Goal: Task Accomplishment & Management: Complete application form

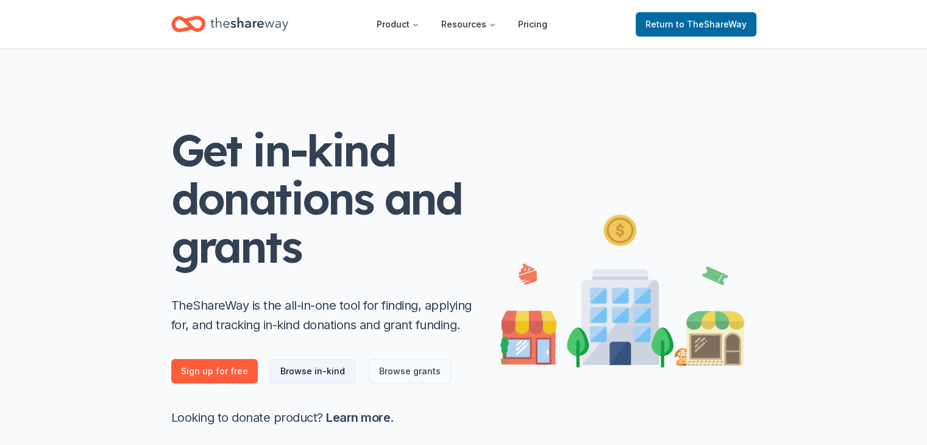
click at [307, 369] on link "Browse in-kind" at bounding box center [312, 371] width 85 height 24
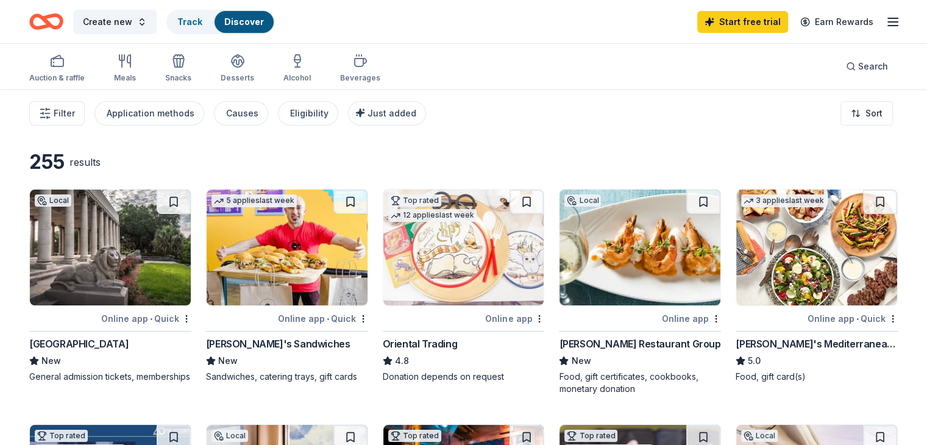
drag, startPoint x: 307, startPoint y: 369, endPoint x: 514, endPoint y: 122, distance: 322.0
click at [514, 122] on div "Filter Application methods Causes Eligibility Just added Sort" at bounding box center [463, 113] width 927 height 49
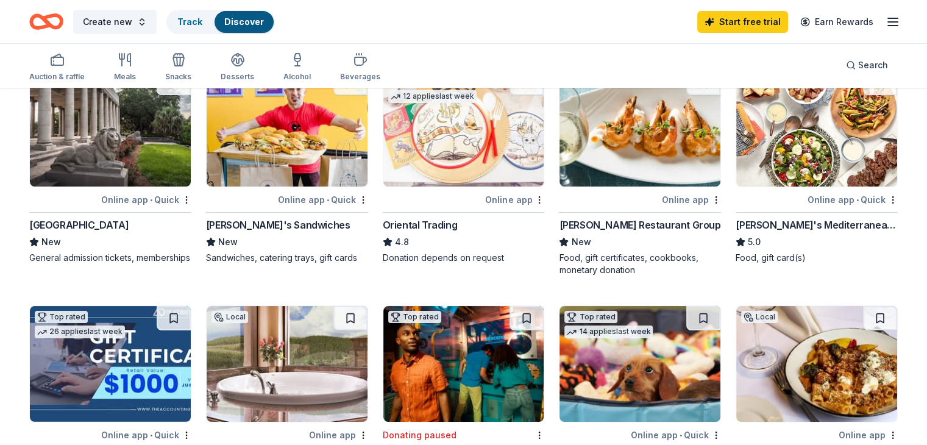
scroll to position [121, 0]
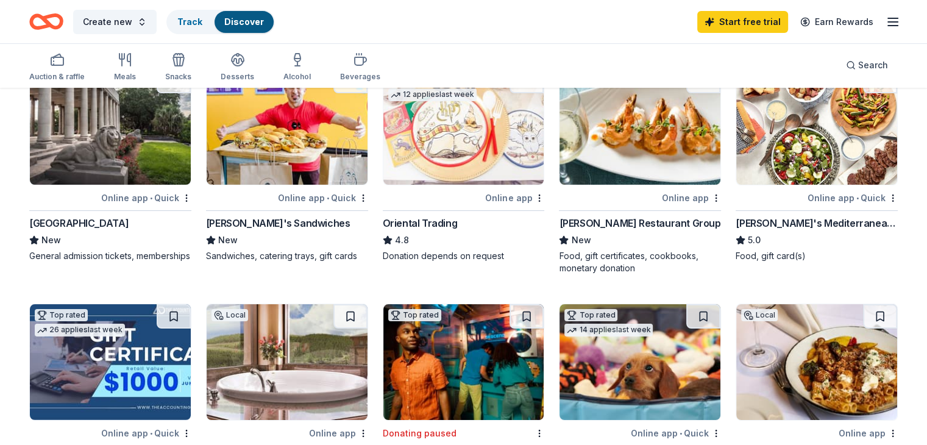
click at [621, 262] on div "Food, gift certificates, cookbooks, monetary donation" at bounding box center [640, 262] width 162 height 24
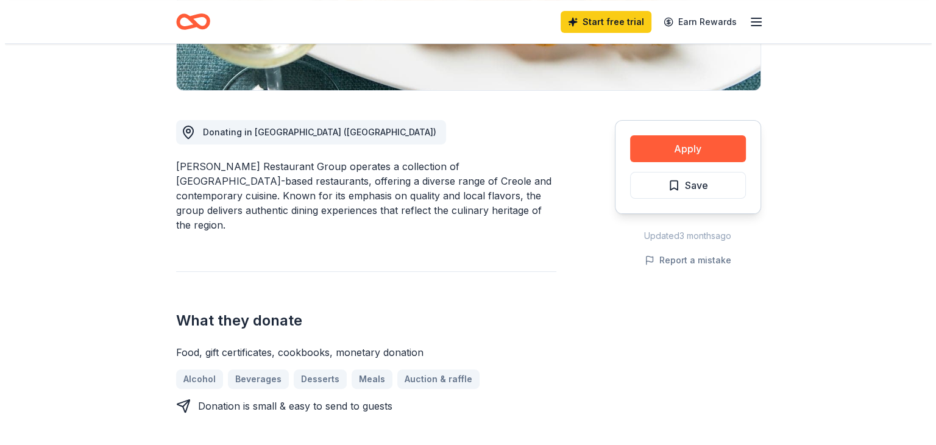
scroll to position [280, 0]
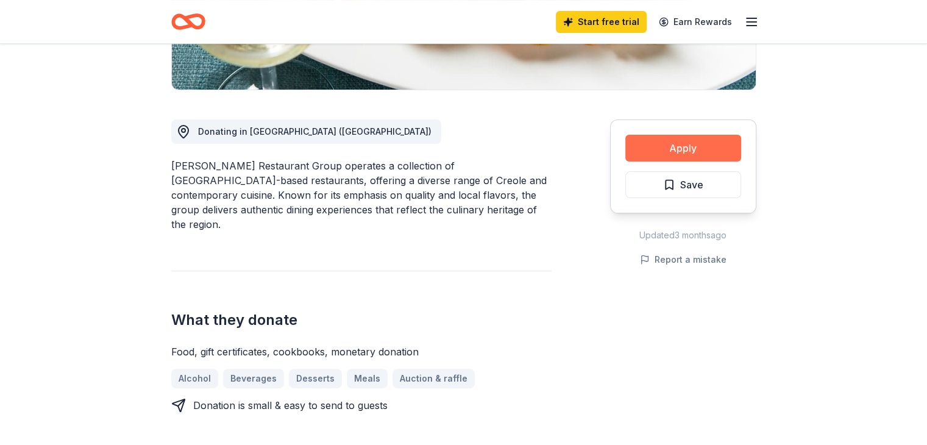
click at [669, 152] on button "Apply" at bounding box center [683, 148] width 116 height 27
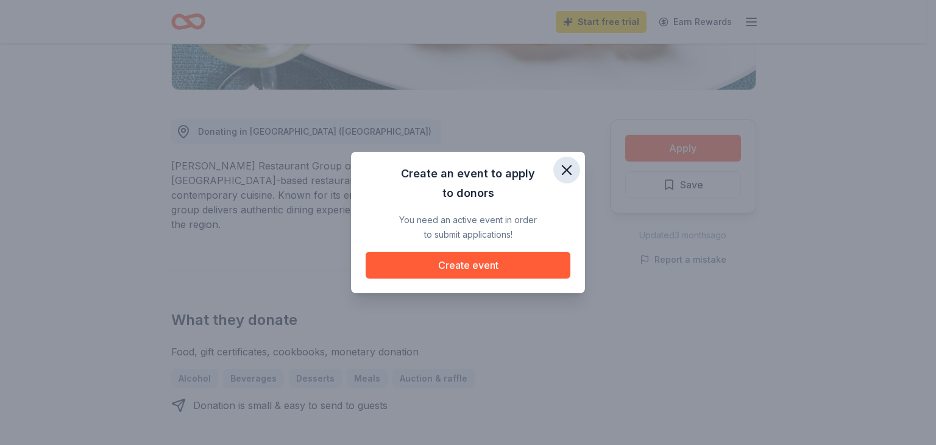
click at [568, 169] on icon "button" at bounding box center [567, 170] width 9 height 9
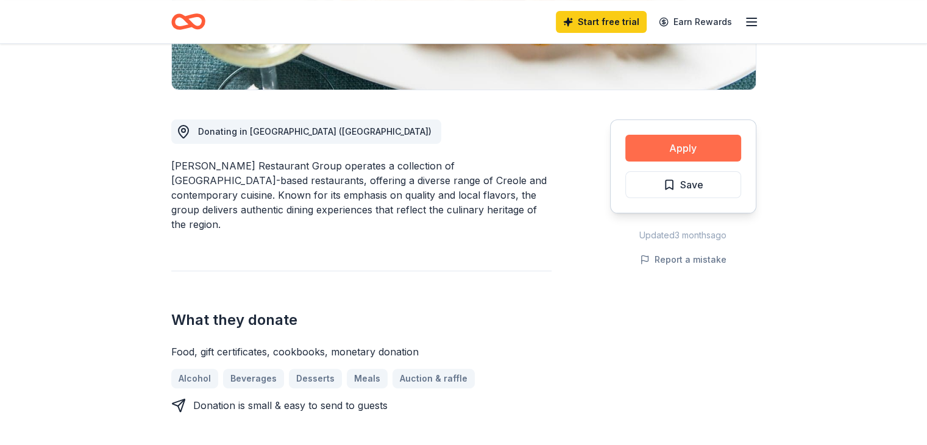
click at [649, 147] on button "Apply" at bounding box center [683, 148] width 116 height 27
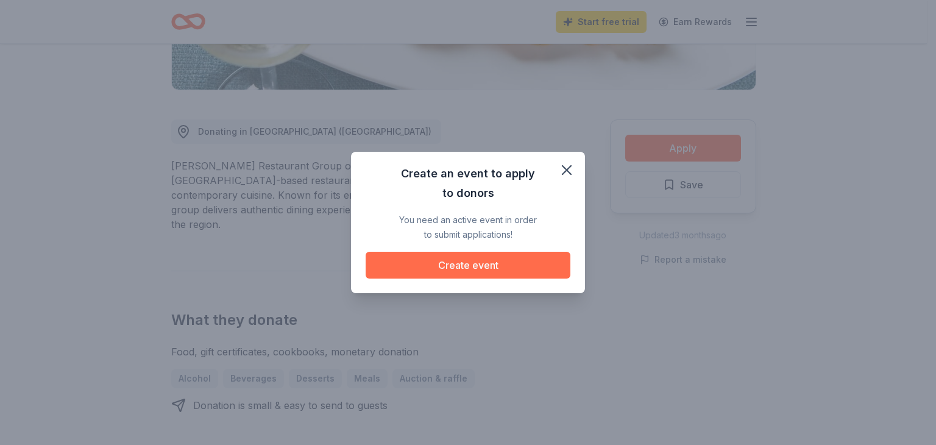
click at [461, 269] on button "Create event" at bounding box center [468, 265] width 205 height 27
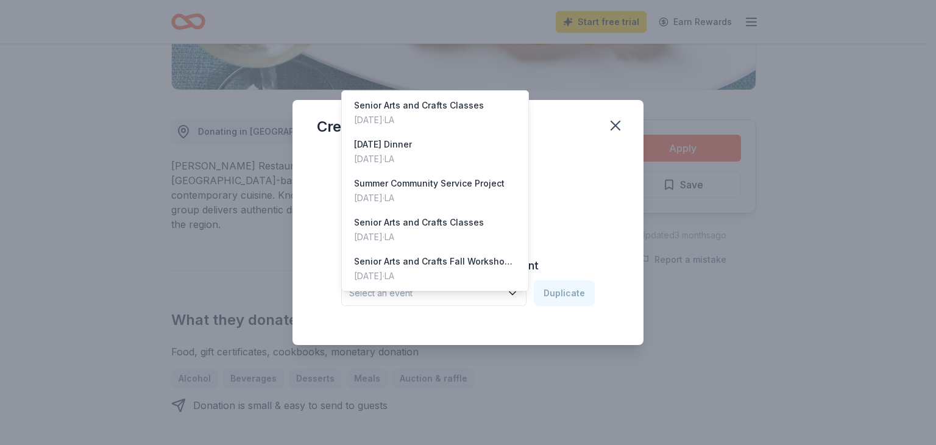
click at [519, 296] on icon "button" at bounding box center [513, 293] width 12 height 12
click at [412, 152] on div "Nov 22, 2024 · LA" at bounding box center [383, 159] width 58 height 15
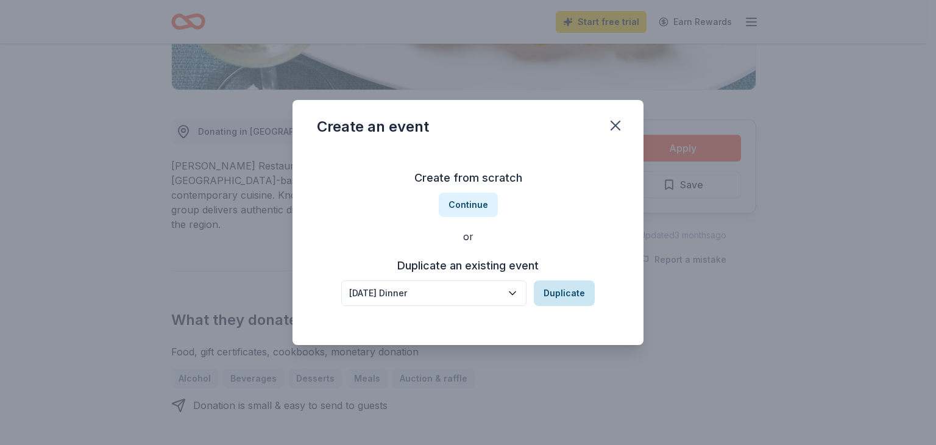
click at [556, 291] on button "Duplicate" at bounding box center [564, 293] width 61 height 26
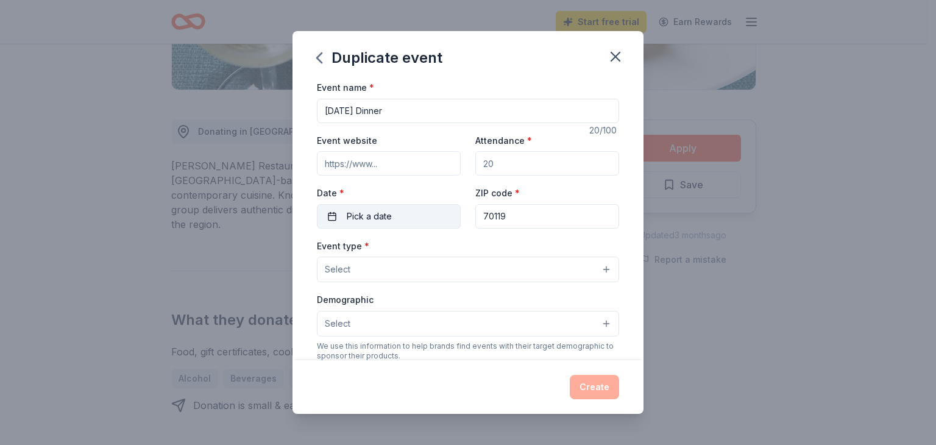
click at [424, 216] on button "Pick a date" at bounding box center [389, 216] width 144 height 24
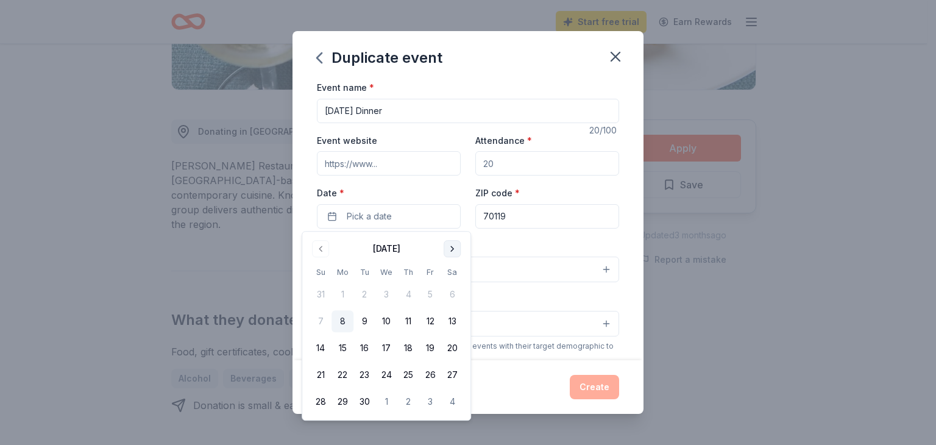
click at [454, 249] on button "Go to next month" at bounding box center [452, 248] width 17 height 17
click at [454, 248] on button "Go to next month" at bounding box center [452, 248] width 17 height 17
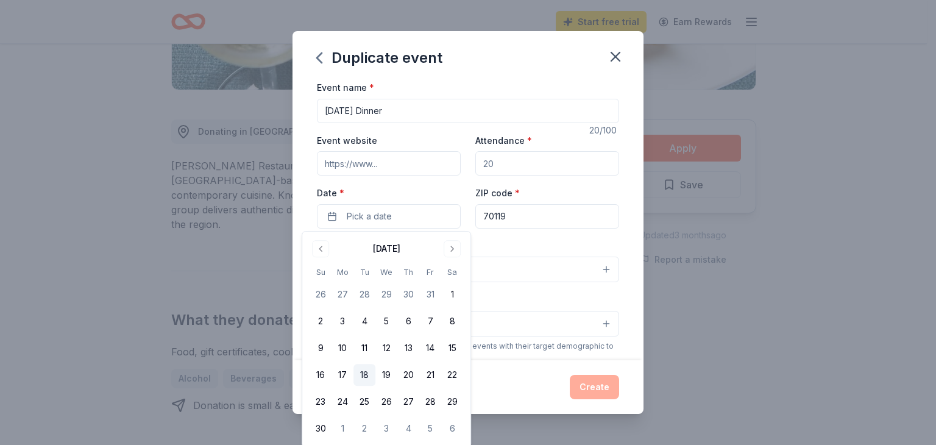
click at [367, 376] on button "18" at bounding box center [365, 375] width 22 height 22
click at [519, 377] on div "Create" at bounding box center [468, 387] width 302 height 24
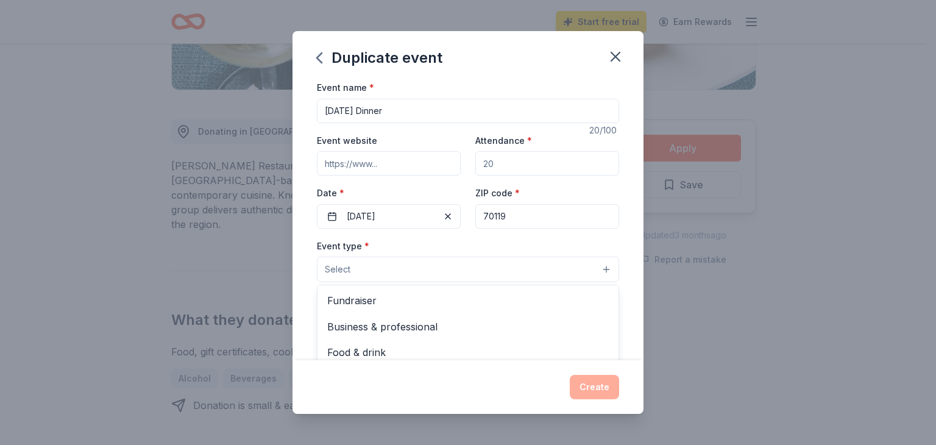
click at [597, 269] on button "Select" at bounding box center [468, 270] width 302 height 26
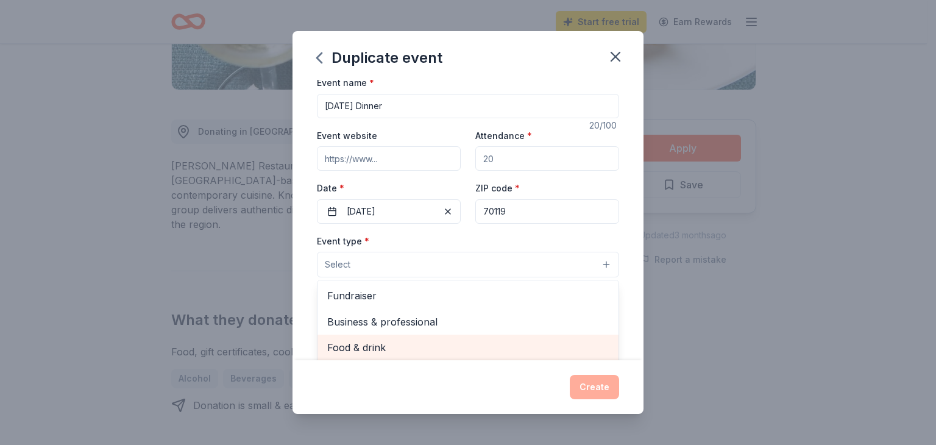
click at [383, 351] on span "Food & drink" at bounding box center [468, 348] width 282 height 16
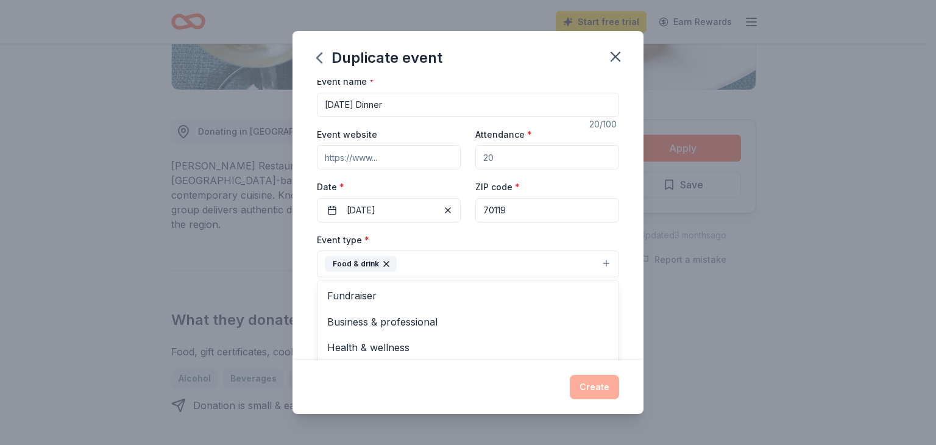
click at [628, 266] on div "Event name * Thanksgiving Dinner 20 /100 Event website Attendance * Date * 11/1…" at bounding box center [468, 220] width 351 height 280
click at [594, 318] on button "Select" at bounding box center [468, 319] width 302 height 26
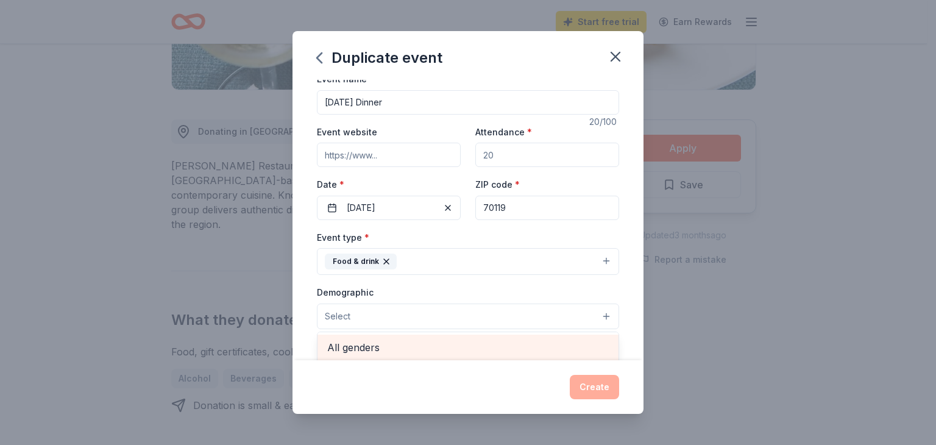
click at [512, 349] on span "All genders" at bounding box center [468, 348] width 282 height 16
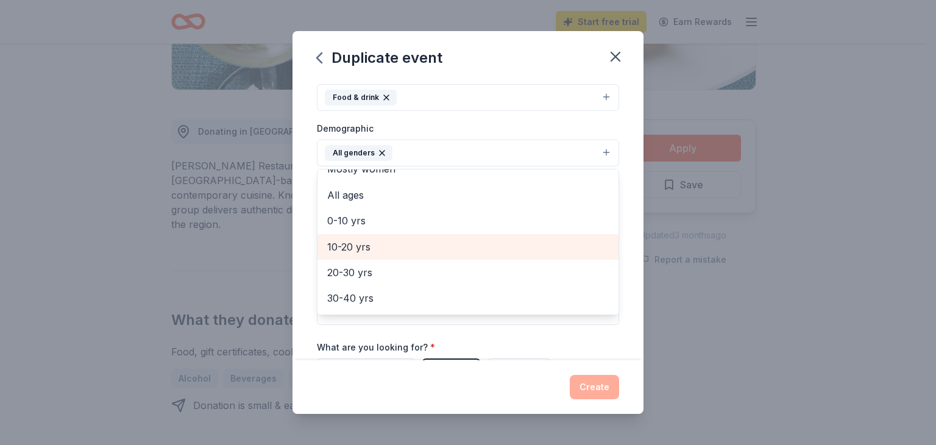
scroll to position [169, 0]
click at [447, 252] on span "60-70 yrs" at bounding box center [468, 248] width 282 height 16
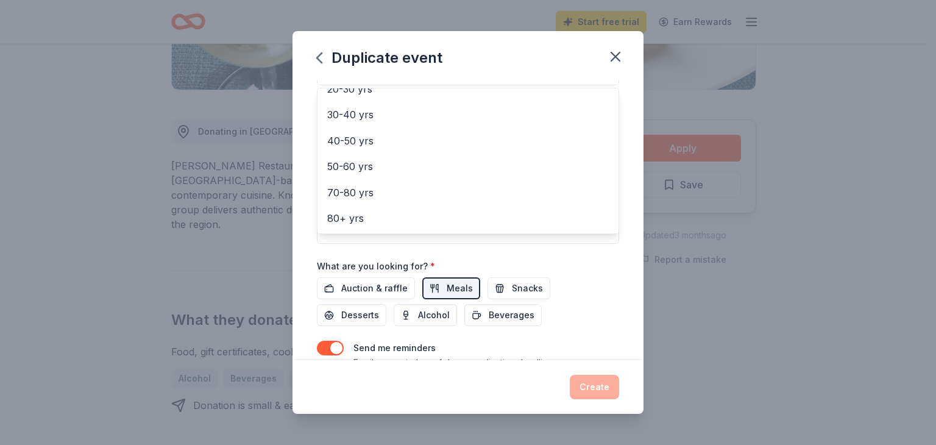
scroll to position [295, 0]
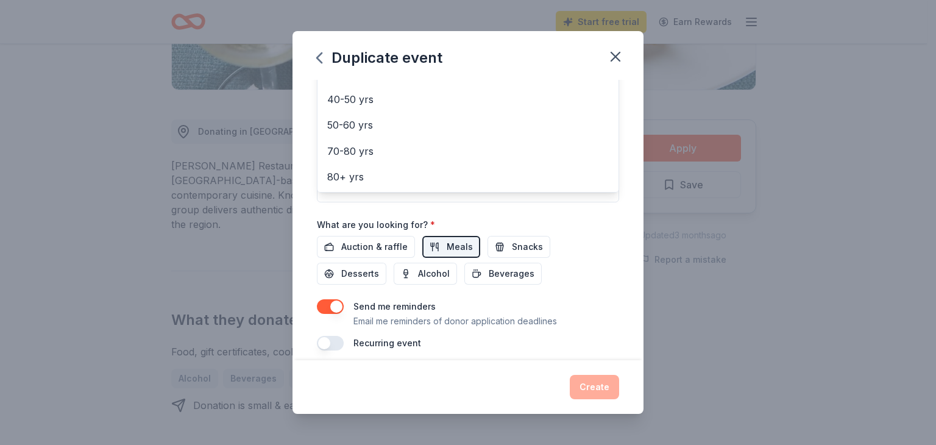
click at [447, 252] on div "Event name * Thanksgiving Dinner 20 /100 Event website Attendance * Date * 11/1…" at bounding box center [468, 68] width 302 height 566
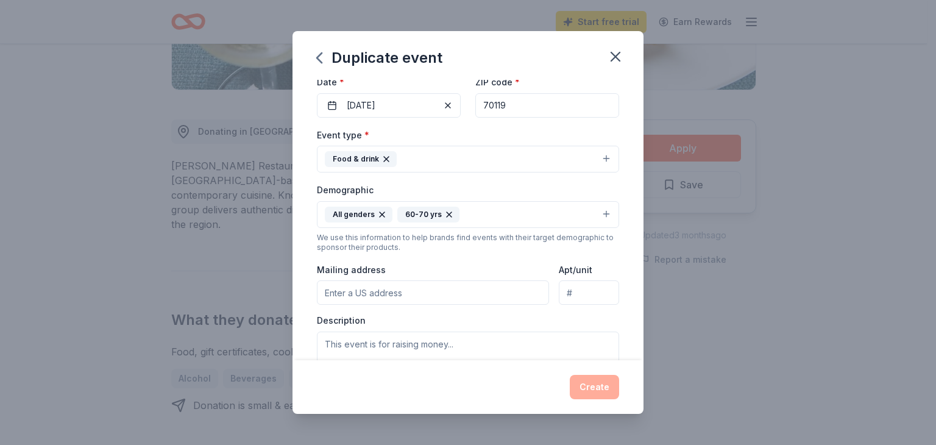
scroll to position [110, 0]
click at [433, 295] on input "Mailing address" at bounding box center [433, 294] width 232 height 24
type input "700 North Galvez Street, New Orleans, LA, 70119"
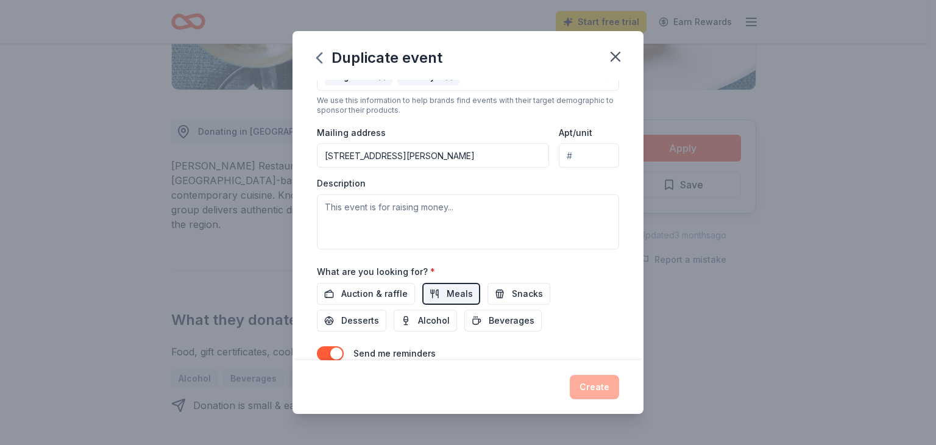
scroll to position [246, 0]
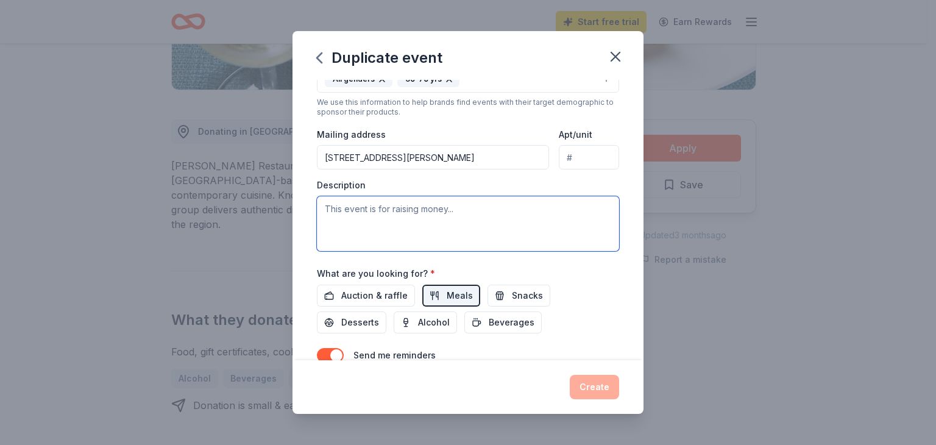
click at [397, 199] on textarea at bounding box center [468, 223] width 302 height 55
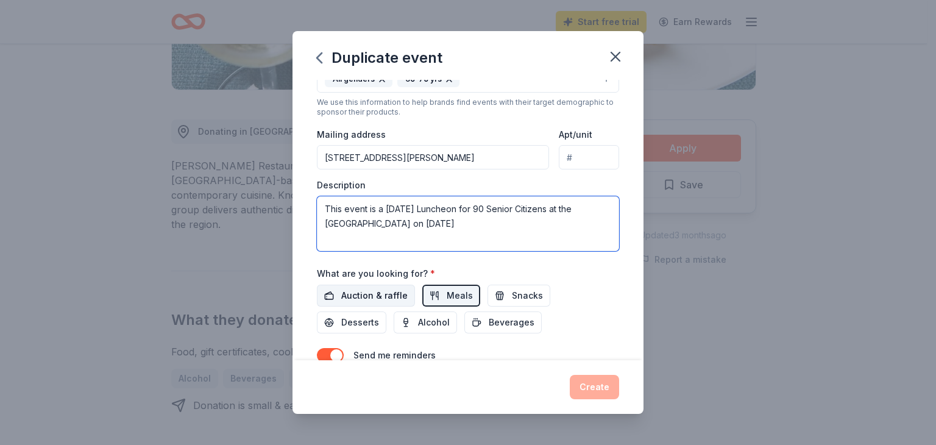
scroll to position [438, 0]
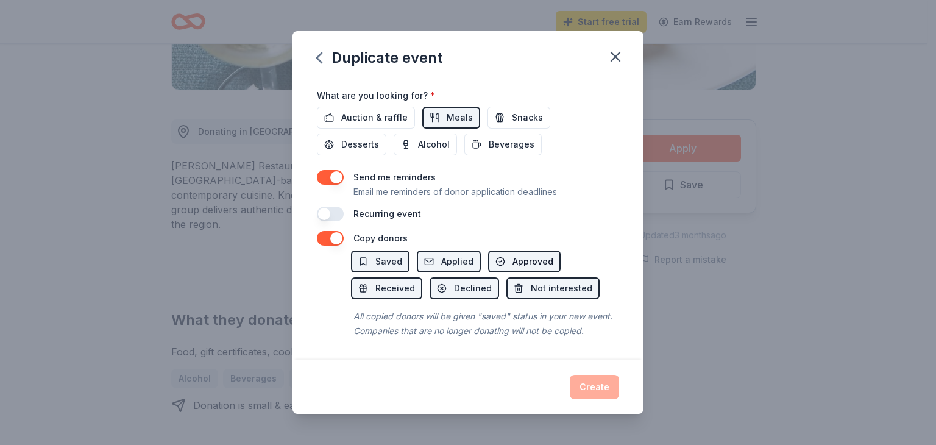
type textarea "This event is a Thanksgiving Luncheon for 90 Senior Citizens at the Faubourg La…"
click at [502, 251] on button "Approved" at bounding box center [524, 262] width 73 height 22
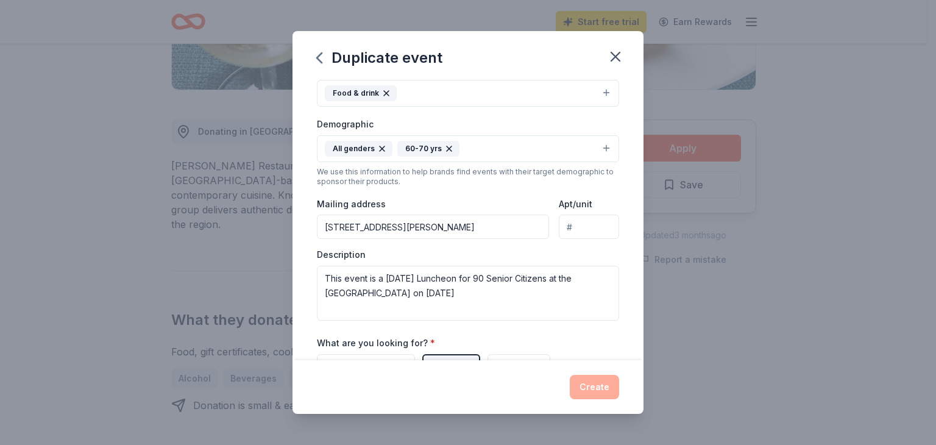
scroll to position [0, 0]
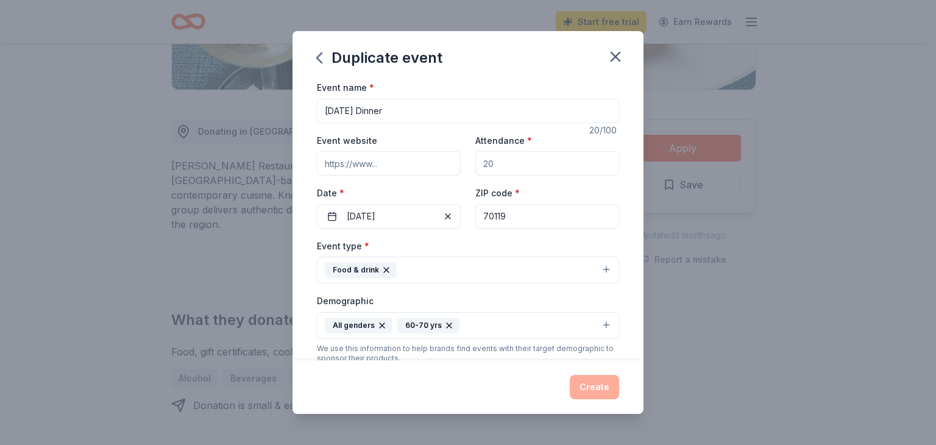
click at [404, 164] on input "Event website" at bounding box center [389, 163] width 144 height 24
click at [323, 162] on input "Event website" at bounding box center [389, 163] width 144 height 24
paste input "https://www.highvoltagenola.org/"
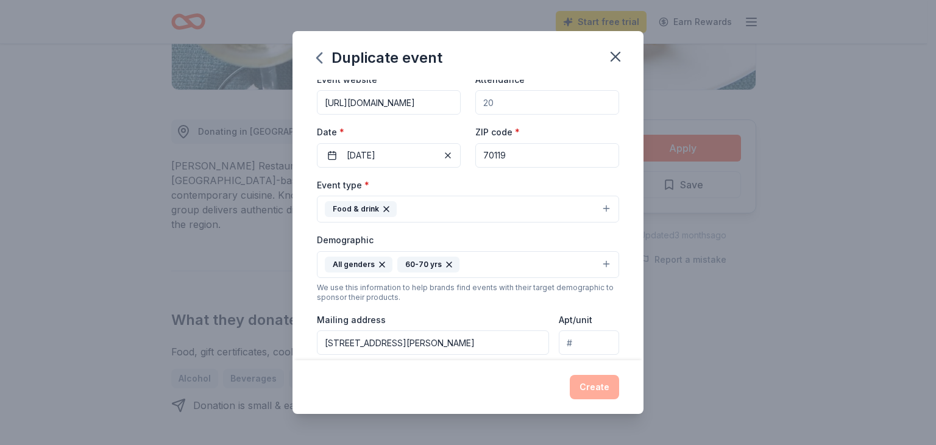
type input "https://www.highvoltagenola.org/"
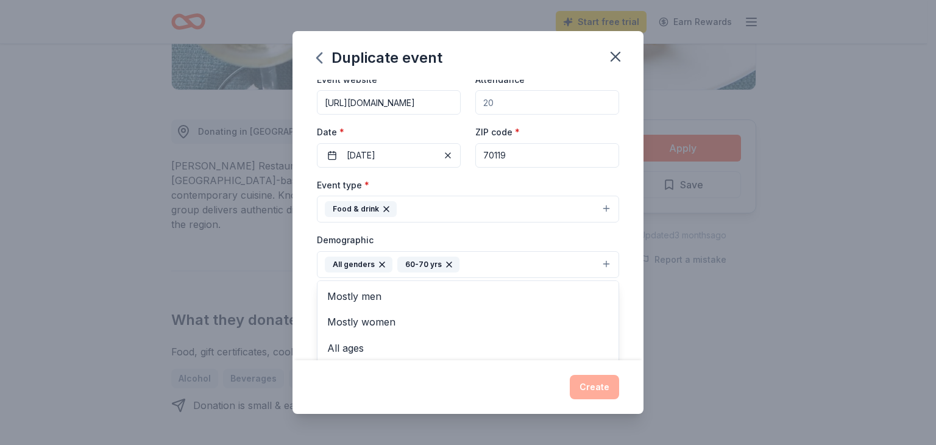
click at [593, 263] on button "All genders 60-70 yrs" at bounding box center [468, 264] width 302 height 27
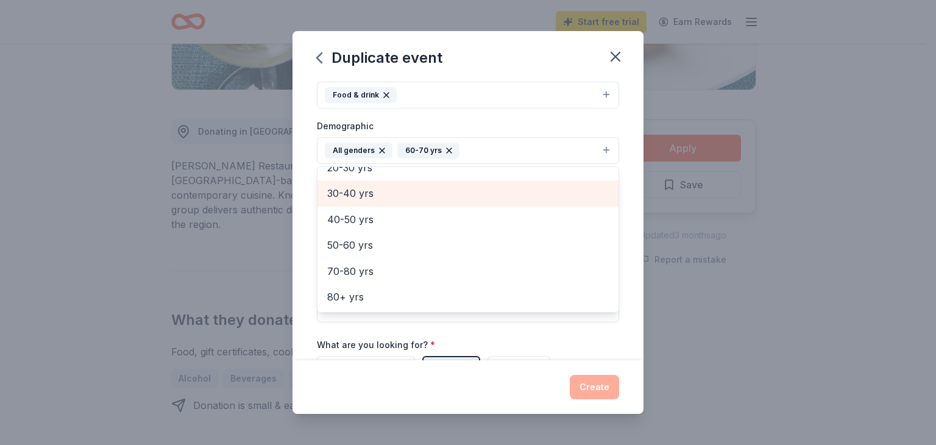
scroll to position [183, 0]
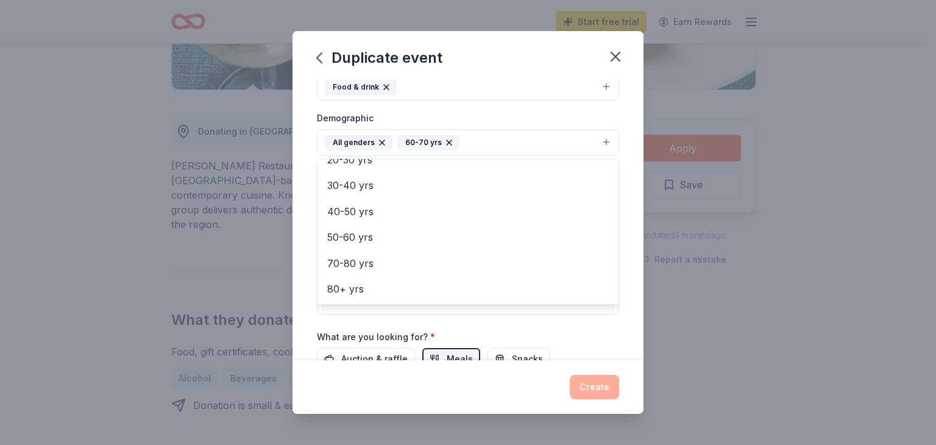
click at [572, 327] on div "Event name * Thanksgiving Dinner 20 /100 Event website https://www.highvoltagen…" at bounding box center [468, 180] width 302 height 566
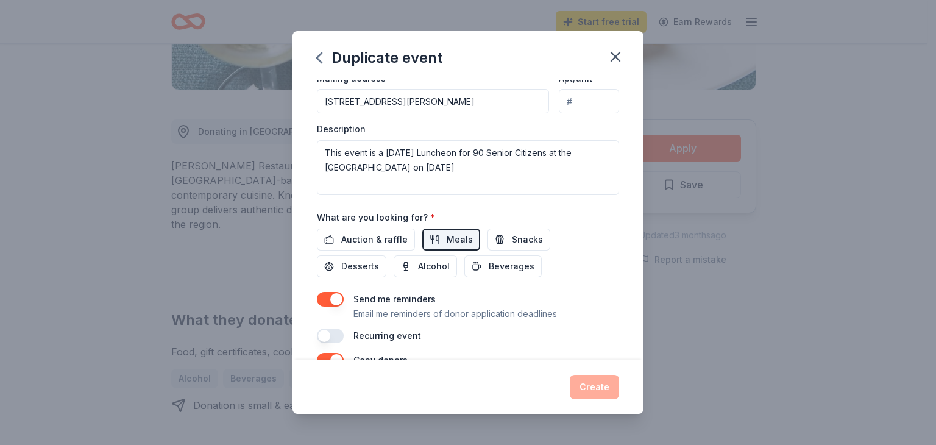
scroll to position [305, 0]
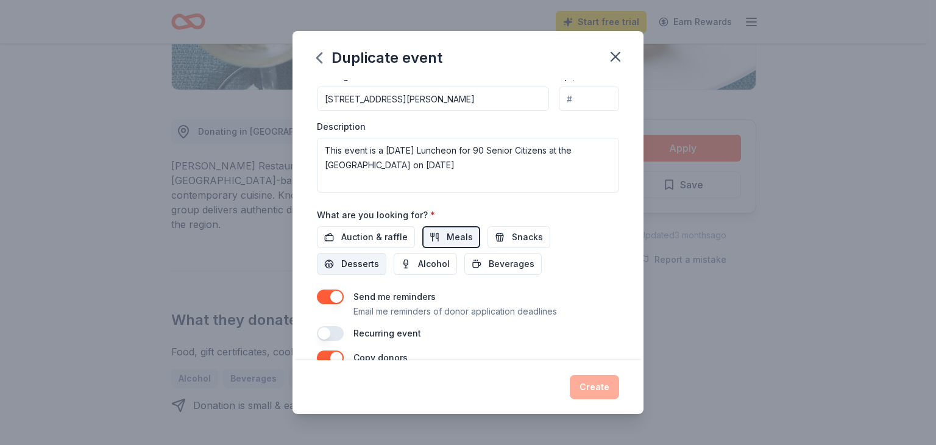
click at [361, 258] on span "Desserts" at bounding box center [360, 264] width 38 height 15
click at [512, 235] on span "Snacks" at bounding box center [527, 237] width 31 height 15
click at [507, 262] on span "Beverages" at bounding box center [512, 264] width 46 height 15
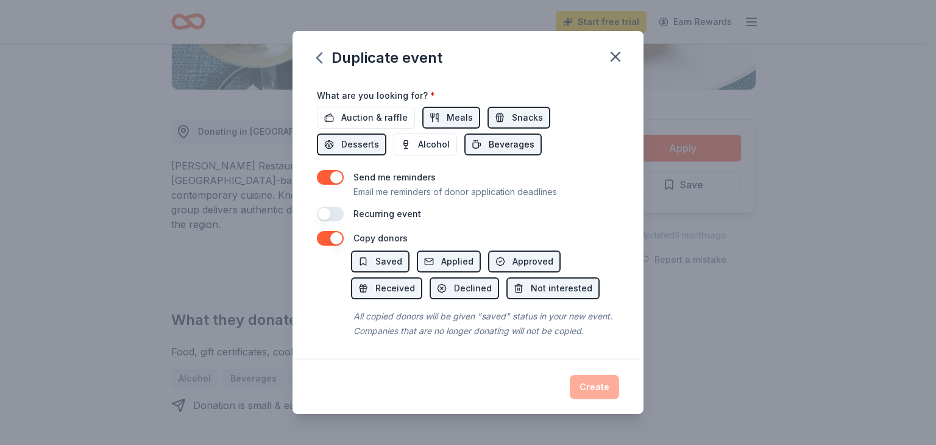
scroll to position [438, 0]
click at [593, 385] on div "Create" at bounding box center [468, 387] width 302 height 24
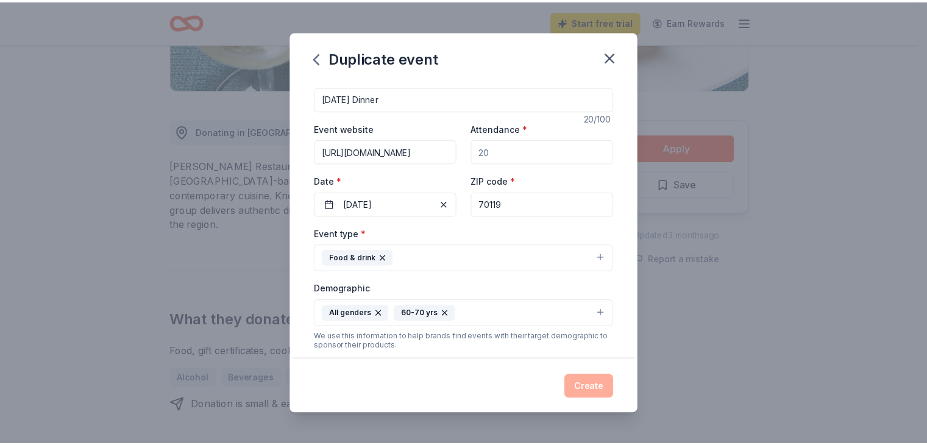
scroll to position [0, 0]
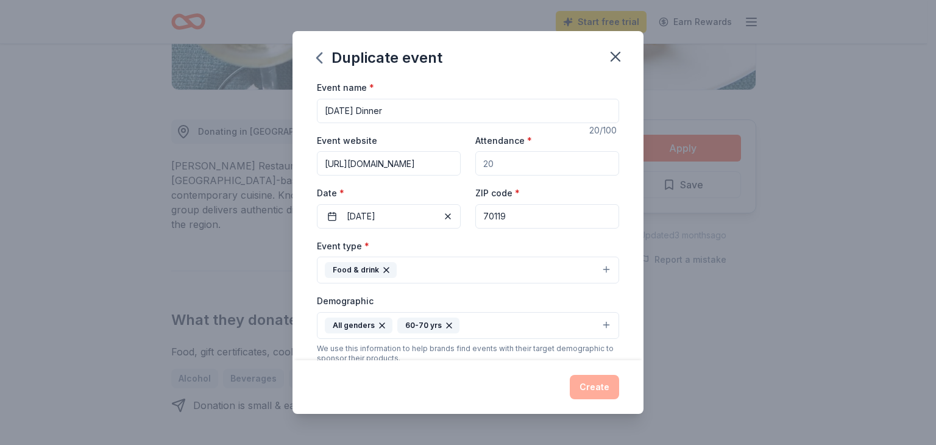
click at [547, 160] on input "Attendance *" at bounding box center [547, 163] width 144 height 24
type input "9"
type input "100"
click at [595, 385] on button "Create" at bounding box center [594, 387] width 49 height 24
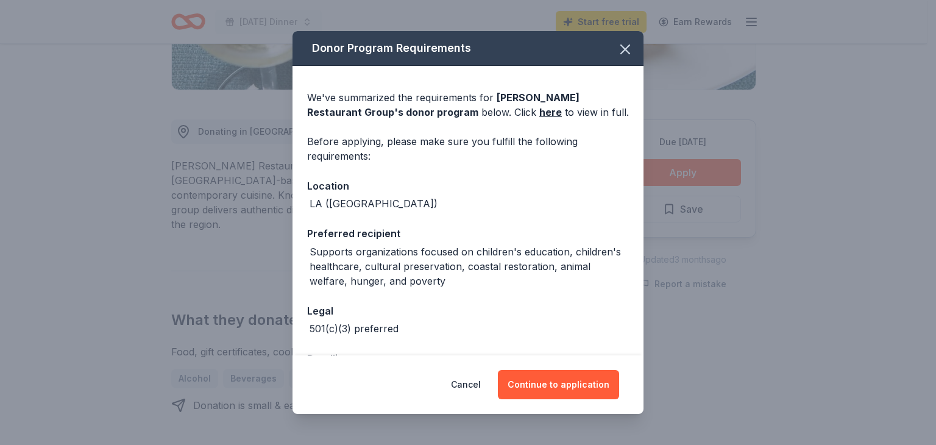
click at [595, 385] on button "Continue to application" at bounding box center [558, 384] width 121 height 29
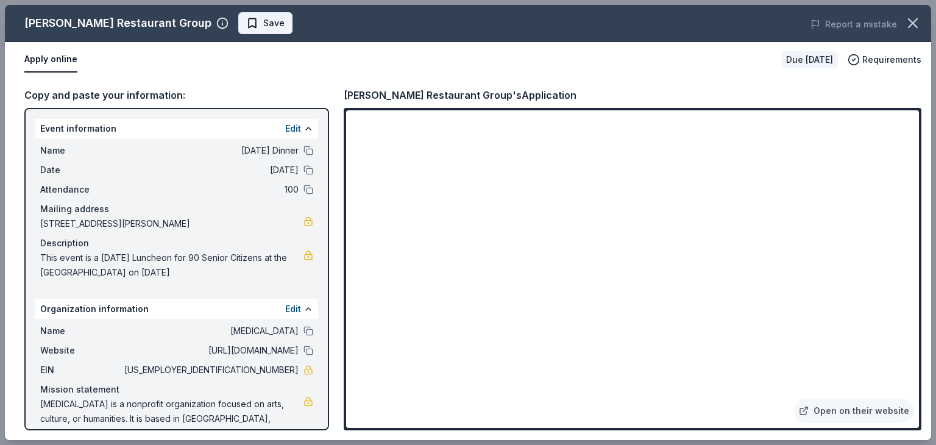
click at [263, 26] on span "Save" at bounding box center [273, 23] width 21 height 15
click at [914, 21] on icon "button" at bounding box center [913, 23] width 9 height 9
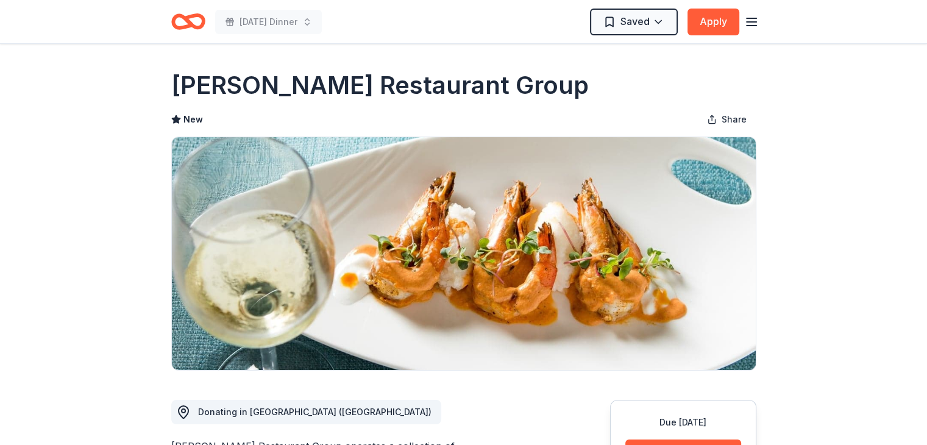
click at [749, 20] on icon "button" at bounding box center [751, 22] width 15 height 15
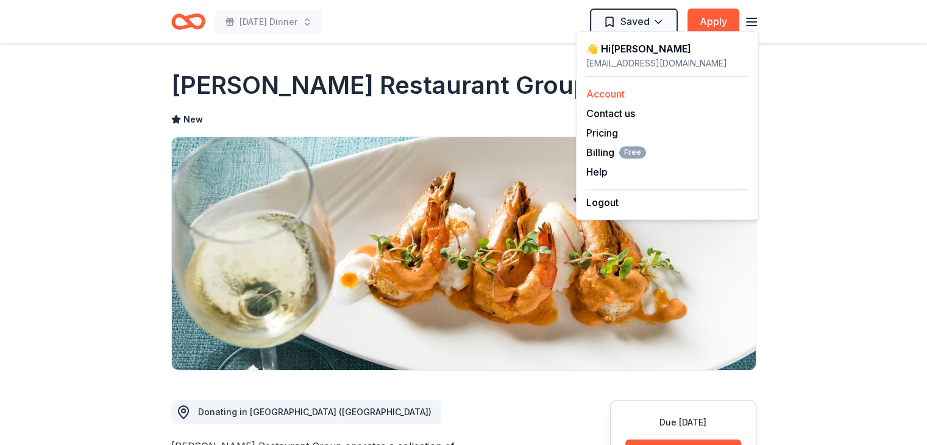
click at [624, 93] on link "Account" at bounding box center [605, 94] width 38 height 12
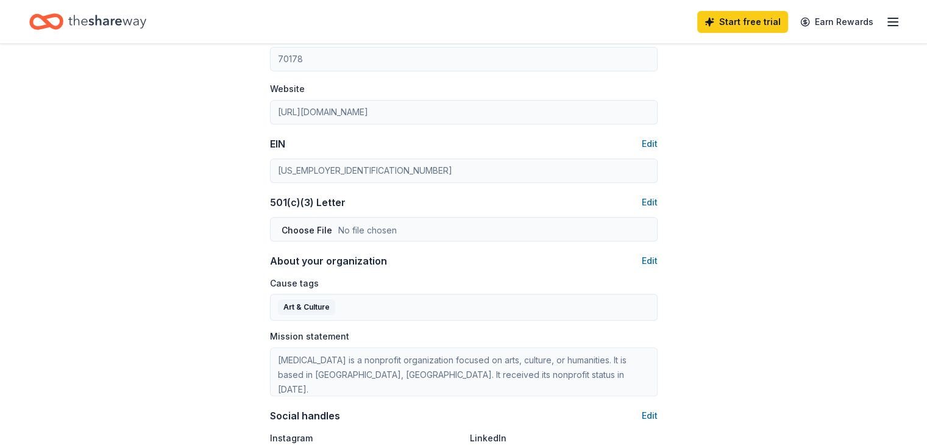
scroll to position [549, 0]
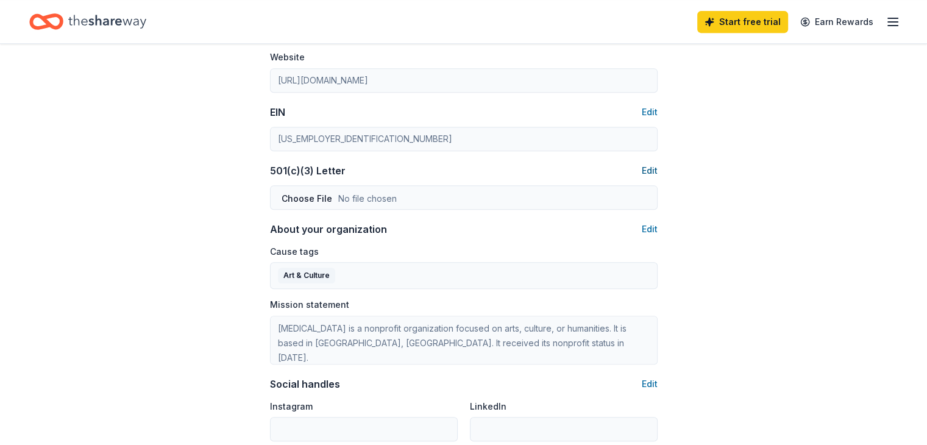
click at [652, 166] on button "Edit" at bounding box center [650, 170] width 16 height 15
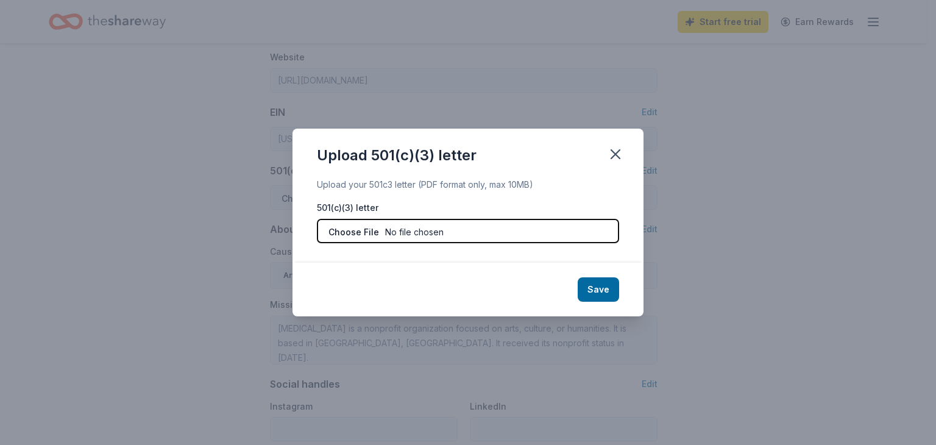
click at [365, 231] on input "file" at bounding box center [468, 231] width 302 height 24
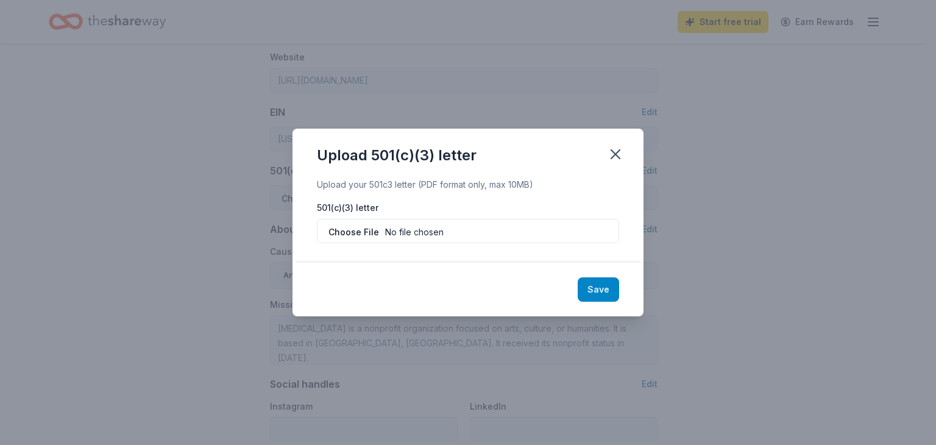
click at [605, 288] on button "Save" at bounding box center [598, 289] width 41 height 24
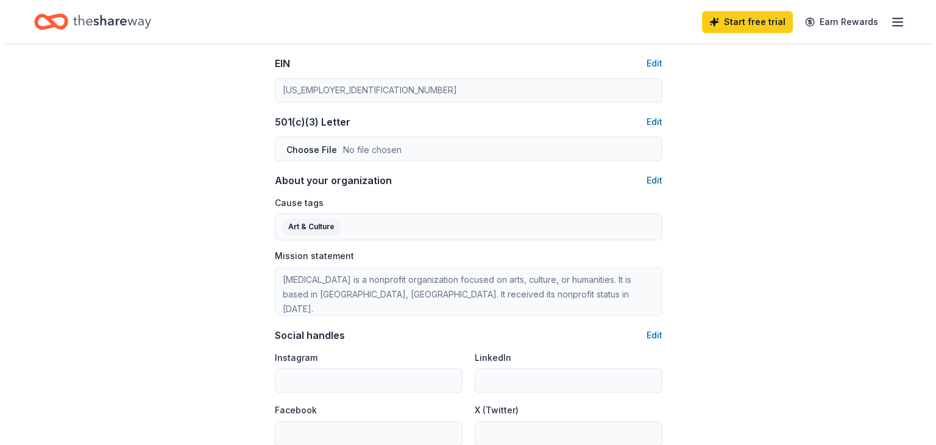
scroll to position [732, 0]
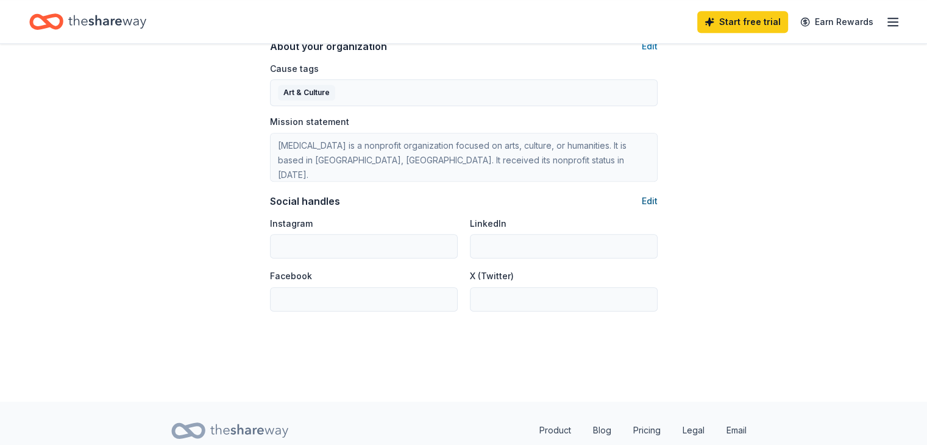
click at [649, 201] on button "Edit" at bounding box center [650, 201] width 16 height 15
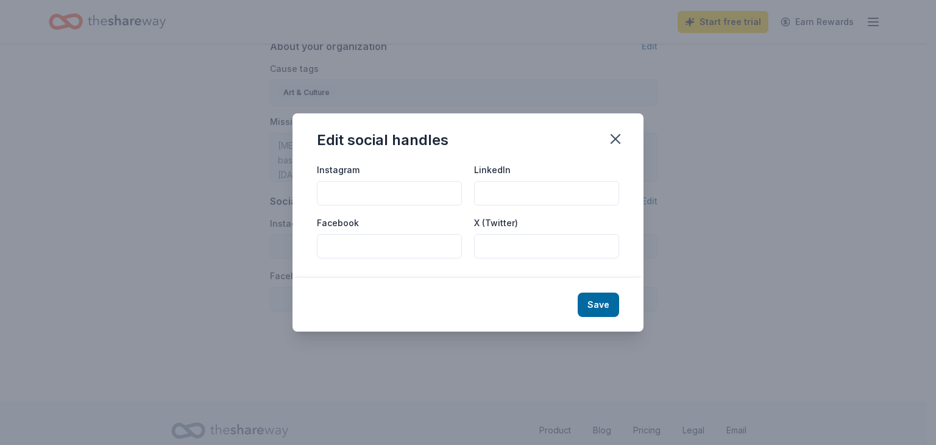
paste input "https://www.instagram.com/highvoltagenola/"
type input "https://www.instagram.com/highvoltagenola/"
click at [356, 240] on input "Facebook" at bounding box center [389, 246] width 145 height 24
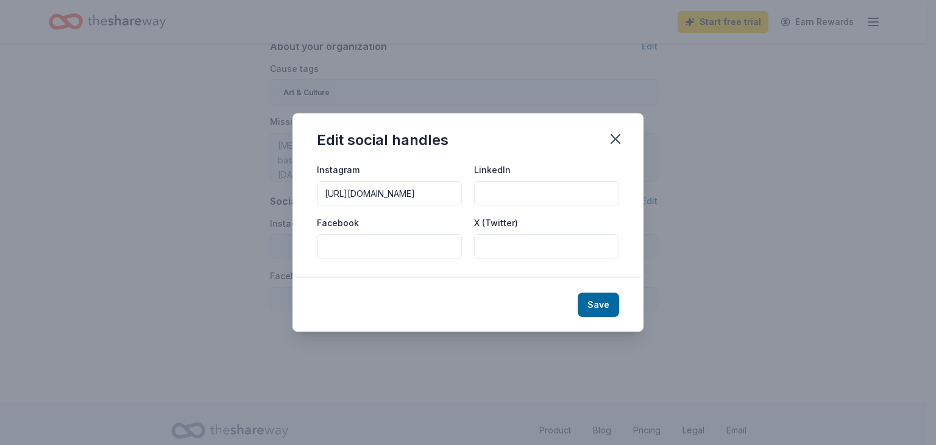
paste input "https://www.facebook.com/HVFuseBox/"
type input "https://www.facebook.com/HVFuseBox/"
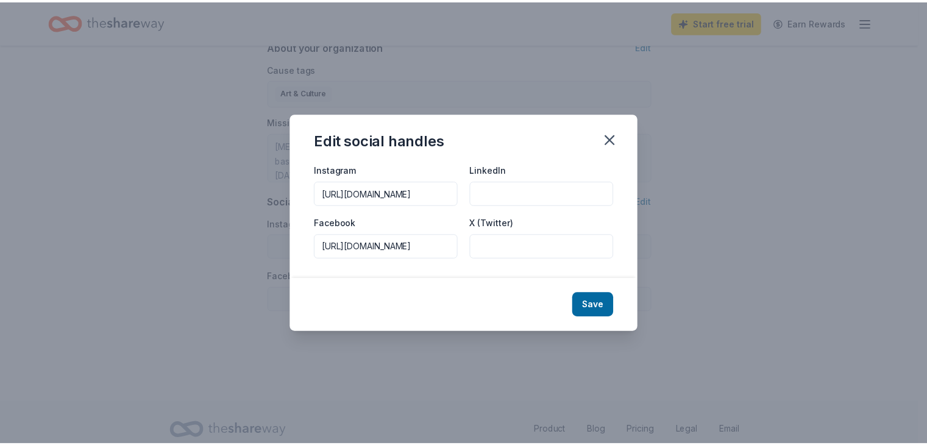
scroll to position [0, 0]
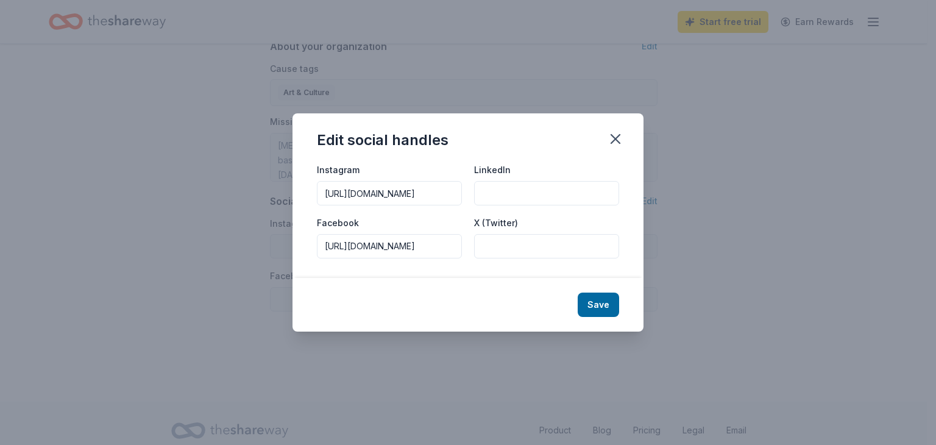
click at [563, 242] on input "X (Twitter)" at bounding box center [546, 246] width 145 height 24
paste input "https://x.com/HVFusebox"
type input "https://x.com/HVFusebox"
click at [595, 304] on button "Save" at bounding box center [598, 305] width 41 height 24
type input "https://www.instagram.com/highvoltagenola/"
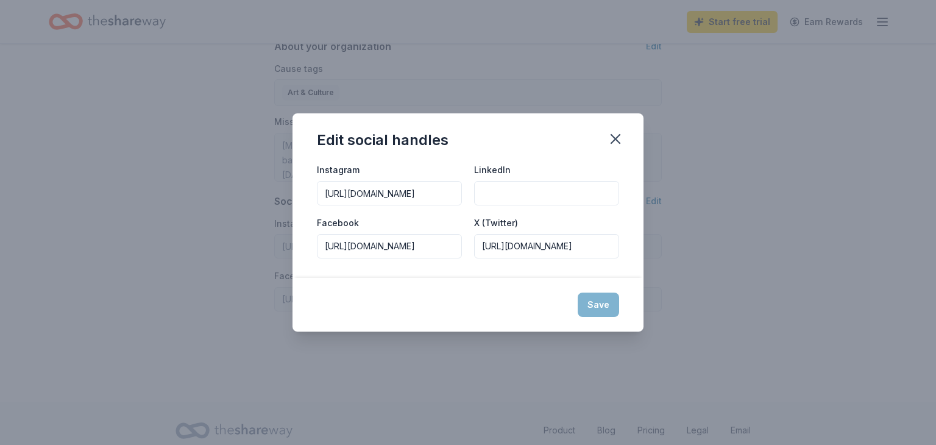
type input "https://www.facebook.com/HVFuseBox/"
type input "https://x.com/HVFusebox"
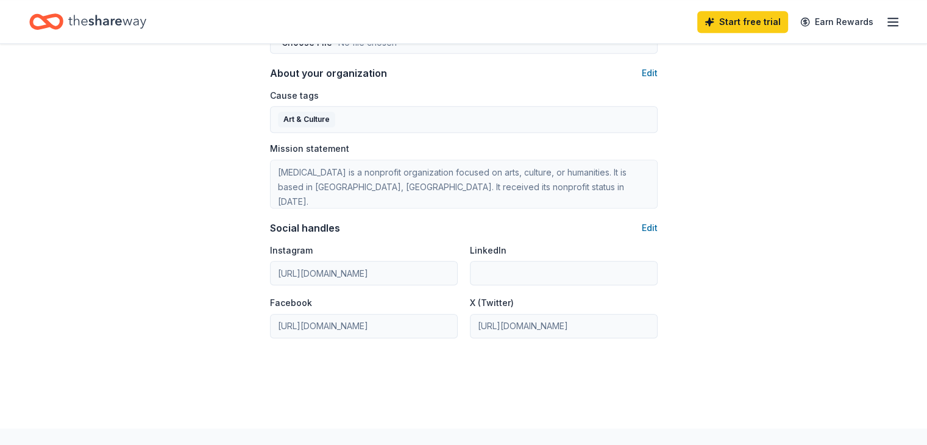
scroll to position [594, 0]
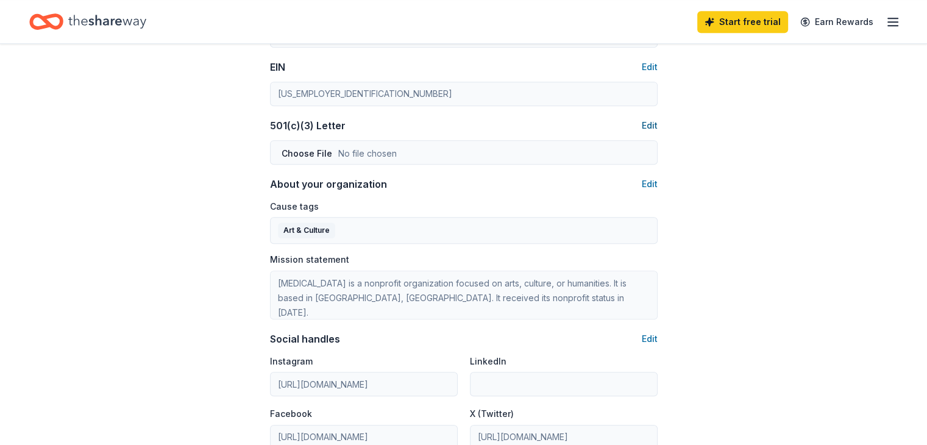
click at [645, 125] on button "Edit" at bounding box center [650, 125] width 16 height 15
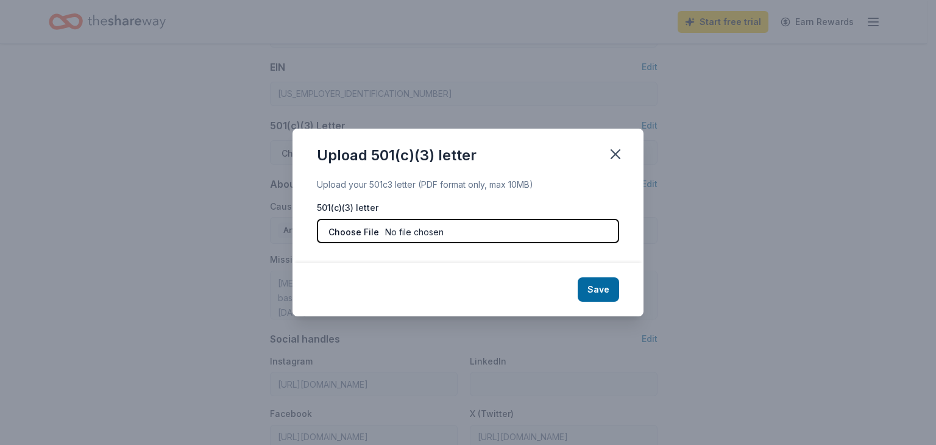
click at [341, 227] on input "file" at bounding box center [468, 231] width 302 height 24
type input "C:\fakepath\ACFrOgC1Dwk0zmCDIUAOL-WOSQrn9B-8NL3RVoa6QM24o8qWw7a8-vLz1hR-XlJmPOb…"
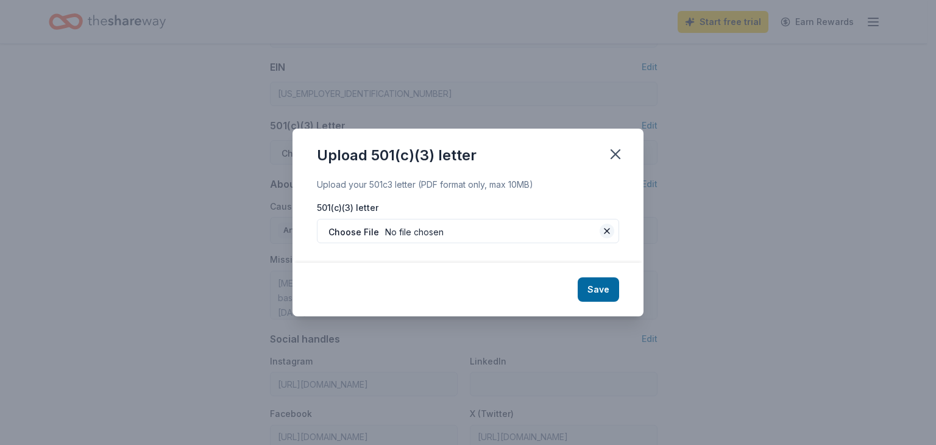
click at [607, 232] on button at bounding box center [607, 231] width 15 height 15
click at [618, 157] on icon "button" at bounding box center [615, 154] width 9 height 9
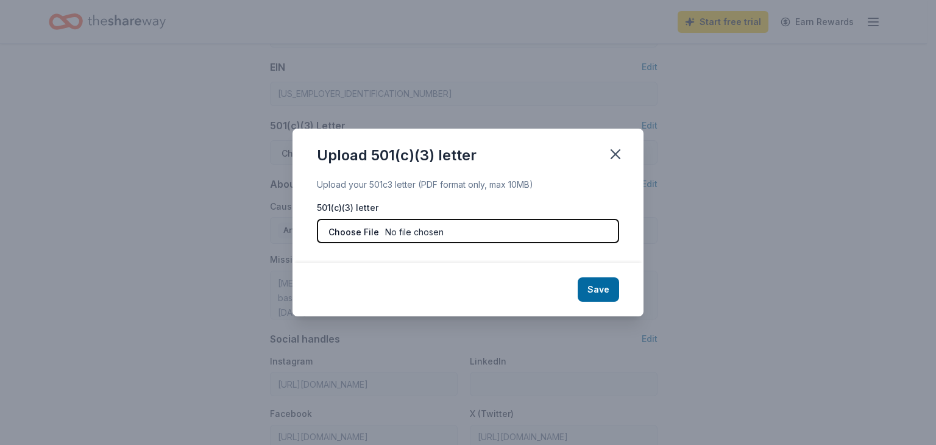
click at [344, 236] on input "file" at bounding box center [468, 231] width 302 height 24
type input "C:\fakepath\irs.jpg"
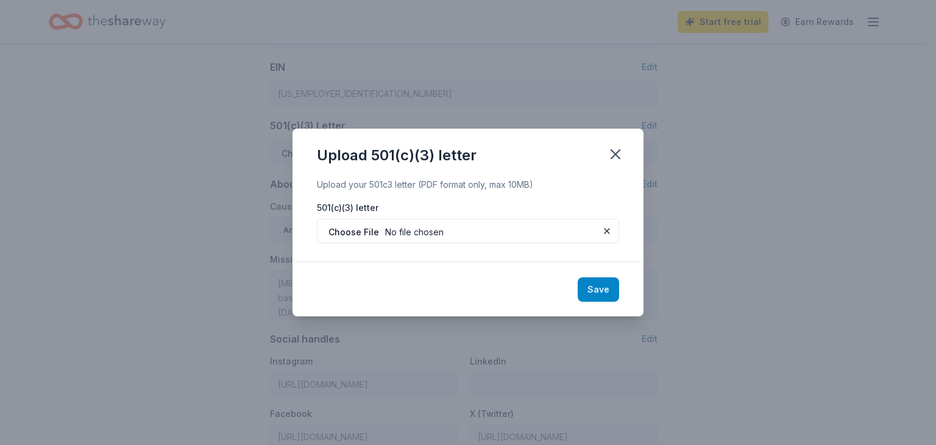
click at [609, 295] on button "Save" at bounding box center [598, 289] width 41 height 24
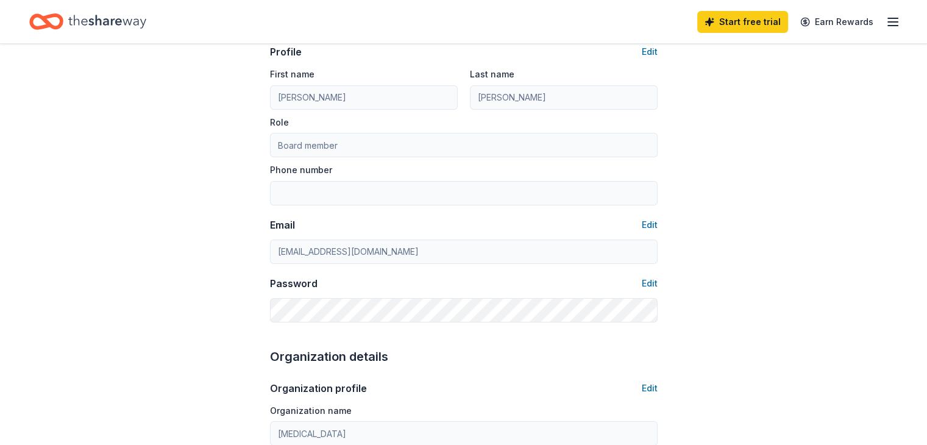
scroll to position [0, 0]
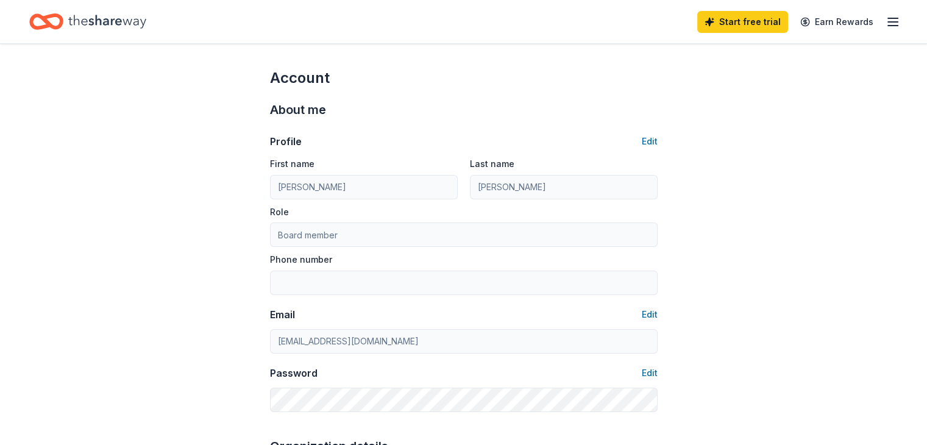
click at [886, 20] on icon "button" at bounding box center [893, 22] width 15 height 15
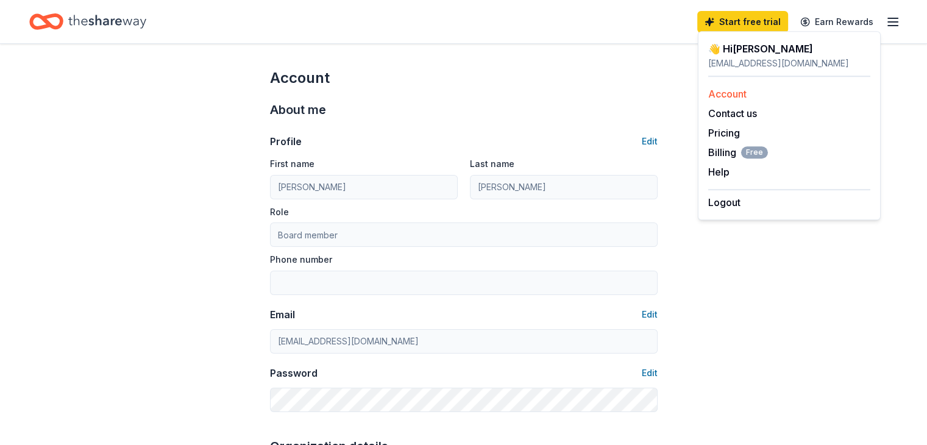
click at [725, 95] on link "Account" at bounding box center [727, 94] width 38 height 12
click at [62, 18] on icon "Home" at bounding box center [52, 21] width 19 height 12
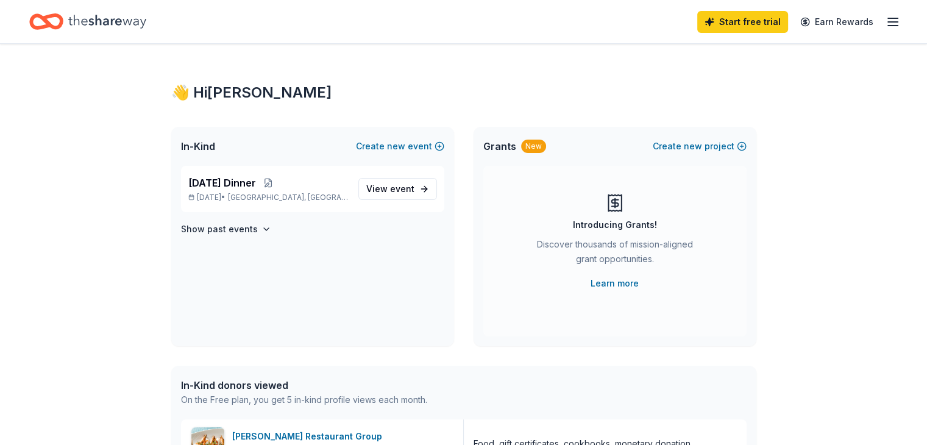
click at [886, 23] on icon "button" at bounding box center [893, 22] width 15 height 15
click at [403, 290] on div "Thanksgiving Dinner Nov 18, 2025 • New Orleans, LA View event Show past events" at bounding box center [312, 256] width 283 height 180
click at [263, 232] on icon "button" at bounding box center [267, 229] width 10 height 10
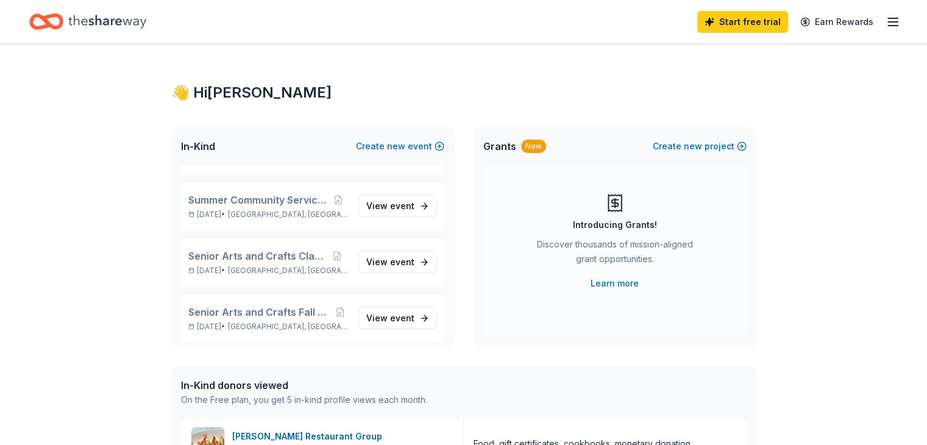
scroll to position [176, 0]
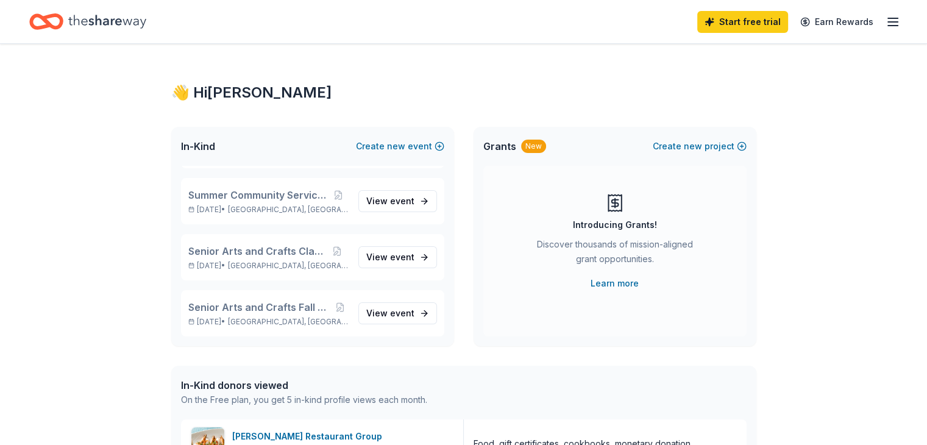
click at [502, 317] on div "Introducing Grants! Discover thousands of mission-aligned grant opportunities. …" at bounding box center [614, 251] width 263 height 171
click at [63, 19] on icon "Home" at bounding box center [46, 21] width 34 height 29
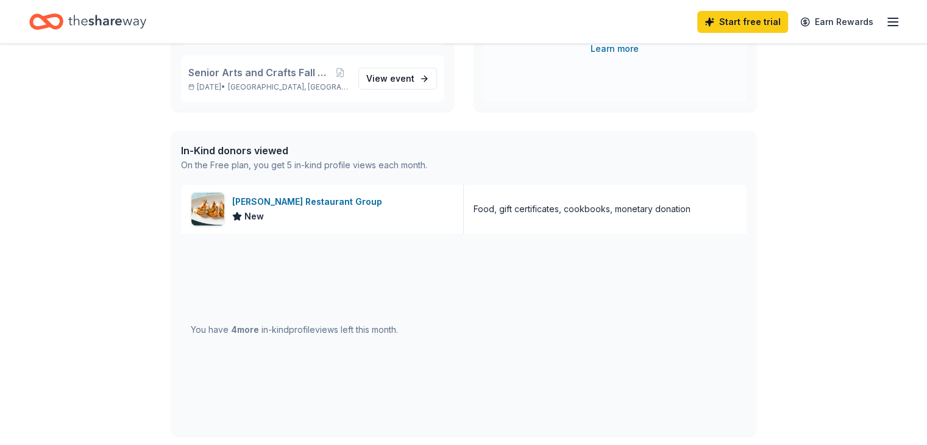
scroll to position [233, 0]
click at [558, 213] on div "Food, gift certificates, cookbooks, monetary donation" at bounding box center [582, 211] width 217 height 15
click at [273, 201] on div "[PERSON_NAME] Restaurant Group" at bounding box center [309, 203] width 155 height 15
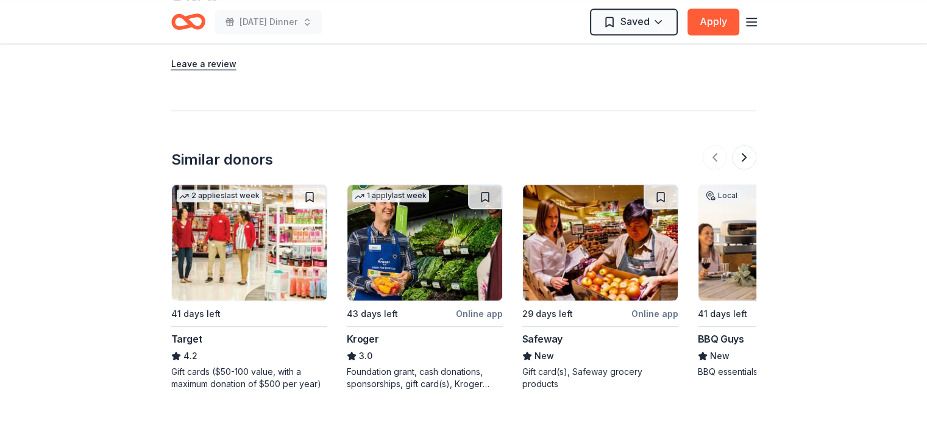
scroll to position [1158, 0]
click at [747, 144] on button at bounding box center [744, 156] width 24 height 24
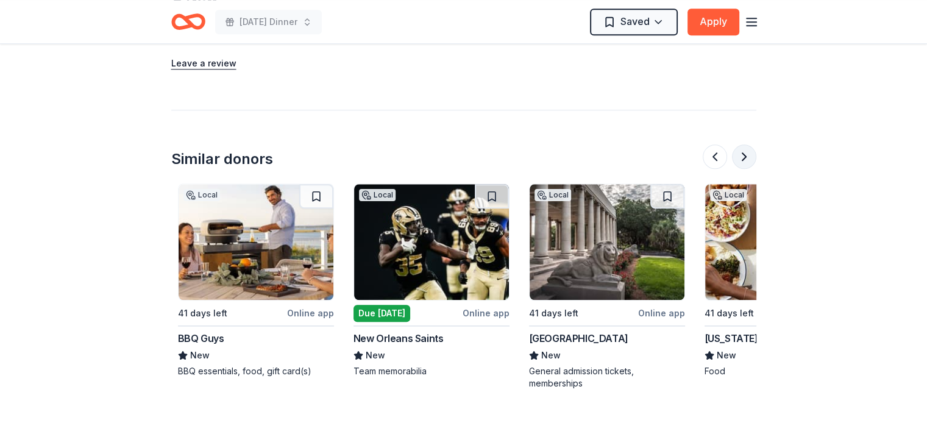
scroll to position [0, 527]
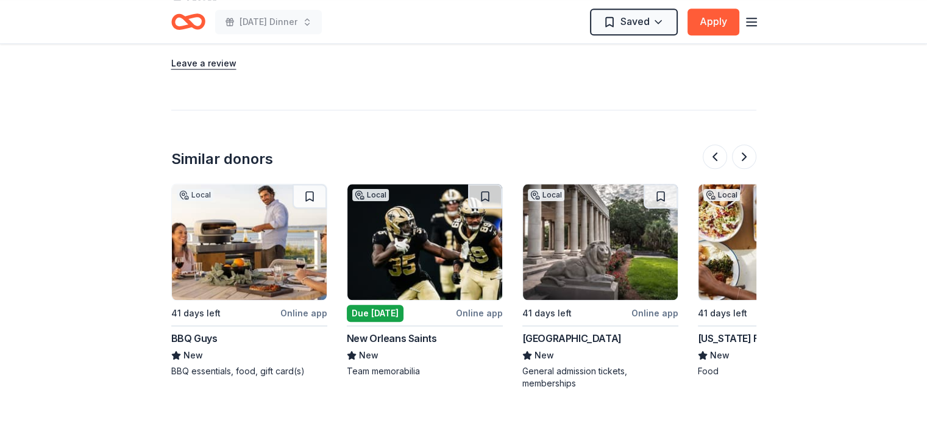
click at [390, 305] on div "Due [DATE]" at bounding box center [375, 313] width 57 height 17
click at [738, 144] on button at bounding box center [744, 156] width 24 height 24
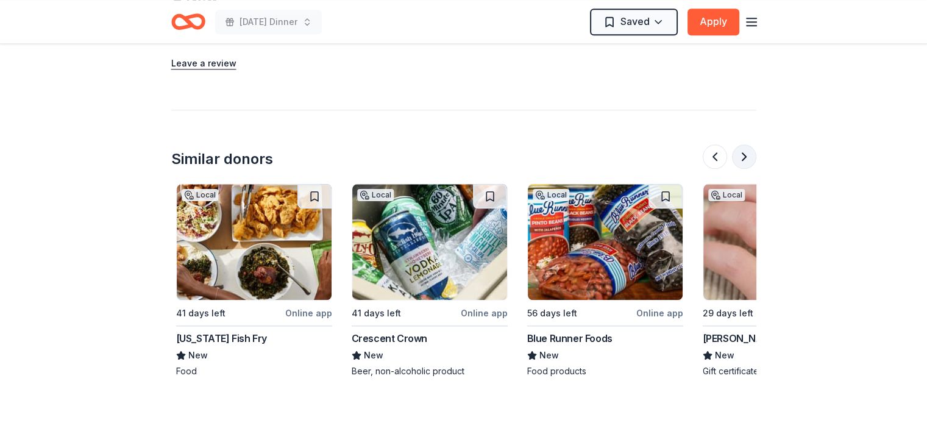
scroll to position [0, 1053]
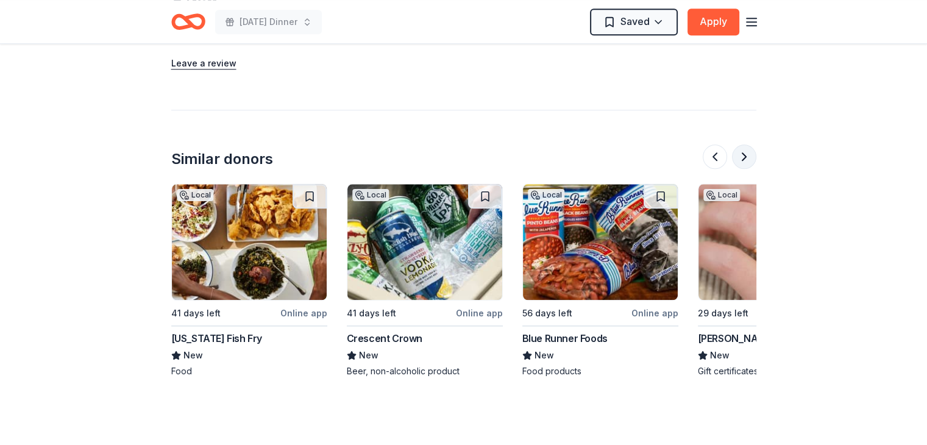
click at [746, 145] on button at bounding box center [744, 156] width 24 height 24
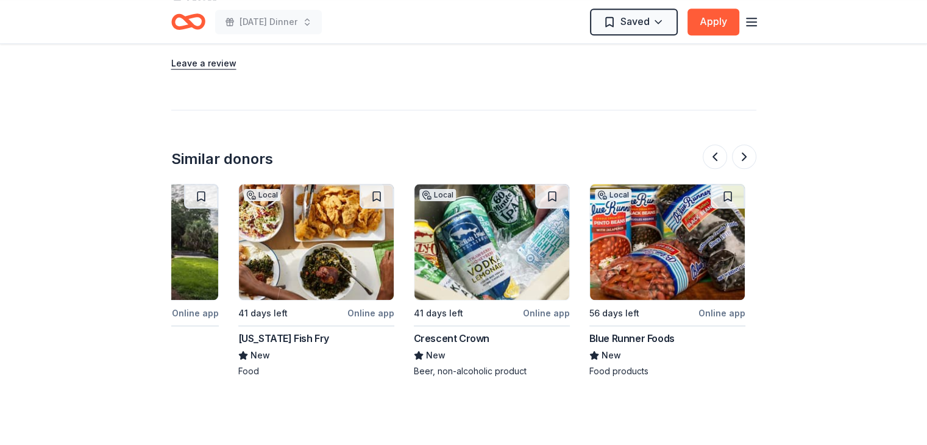
scroll to position [0, 985]
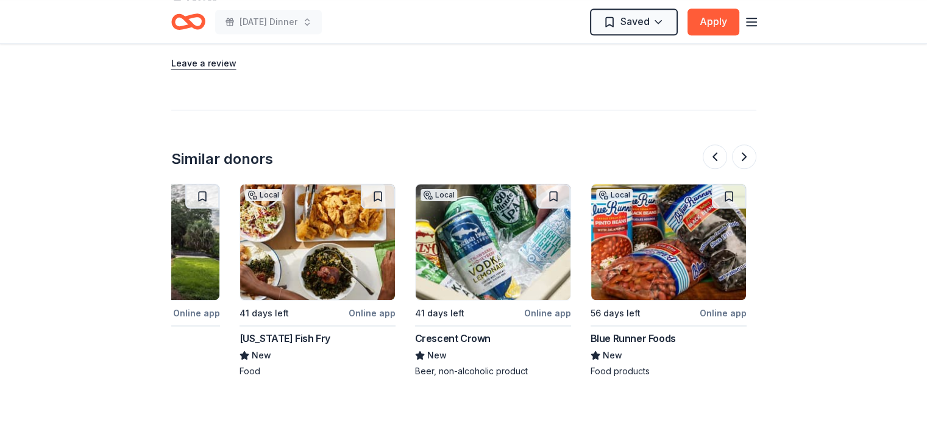
click at [293, 331] on div "Louisiana Fish Fry New Food" at bounding box center [318, 354] width 156 height 46
click at [662, 331] on div "Blue Runner Foods" at bounding box center [633, 338] width 85 height 15
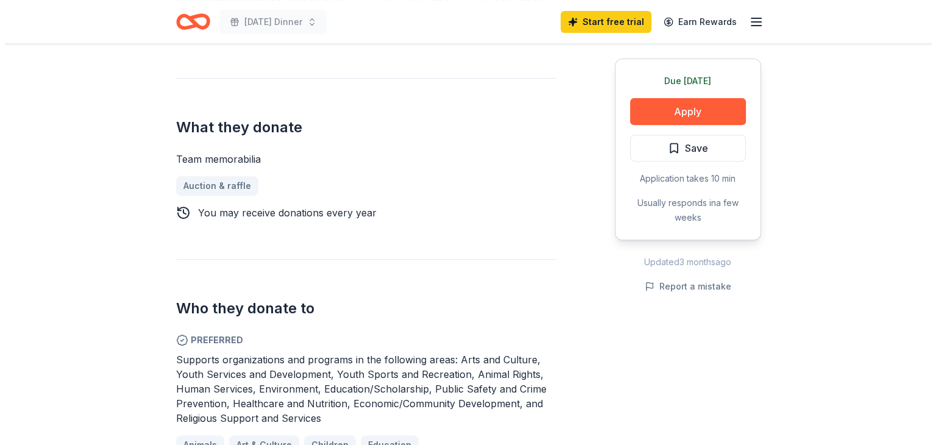
scroll to position [488, 0]
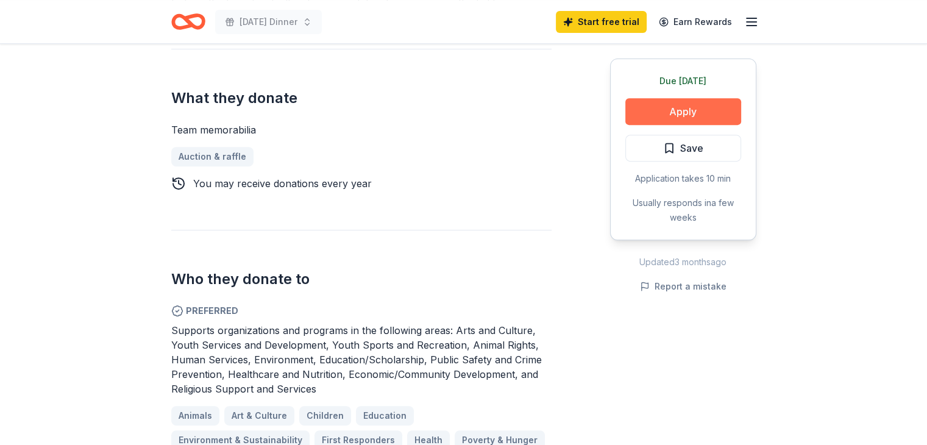
click at [677, 113] on button "Apply" at bounding box center [683, 111] width 116 height 27
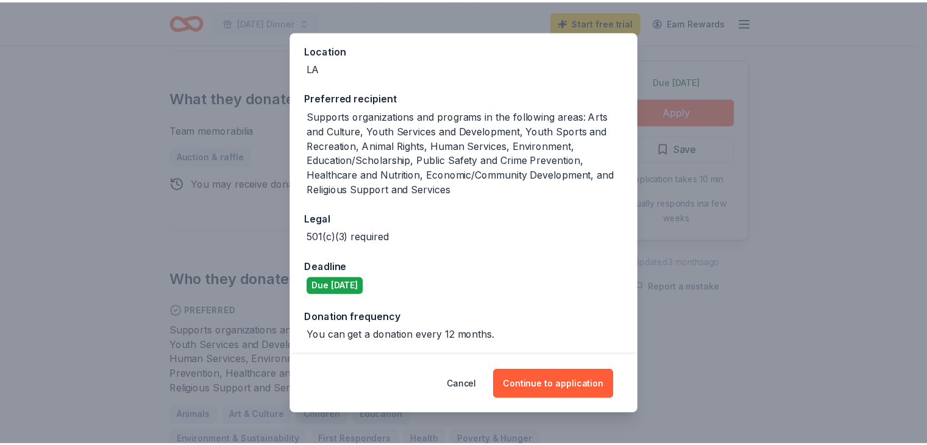
scroll to position [137, 0]
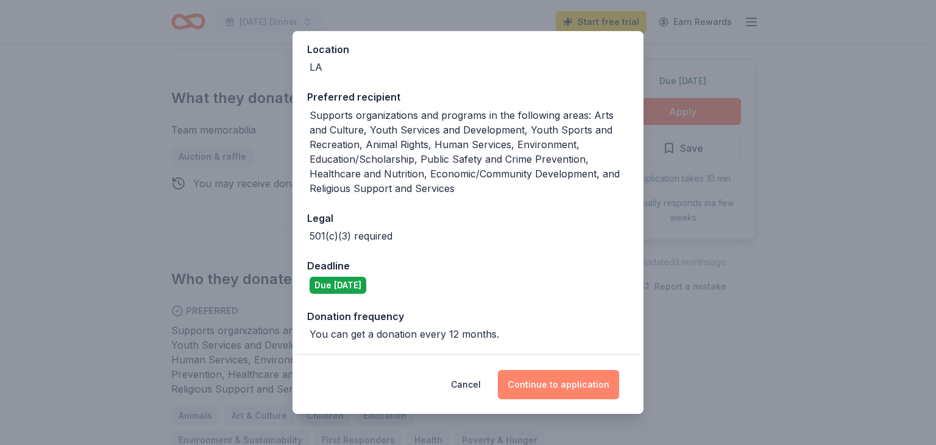
click at [541, 390] on button "Continue to application" at bounding box center [558, 384] width 121 height 29
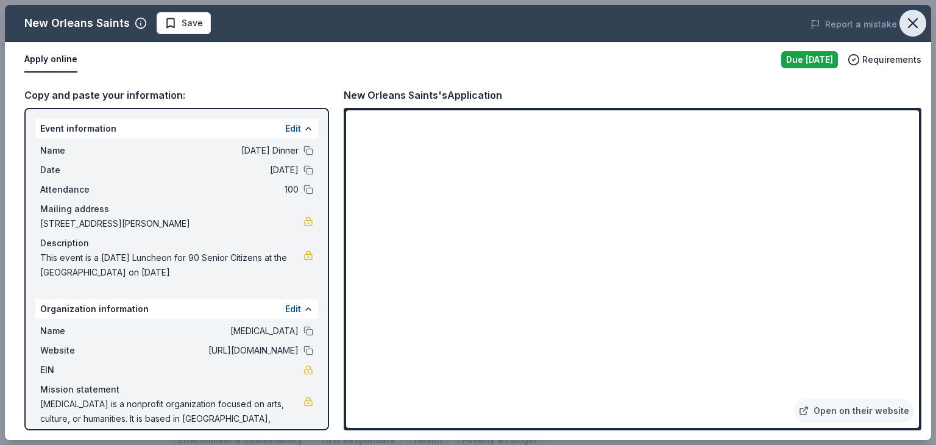
click at [907, 24] on icon "button" at bounding box center [913, 23] width 17 height 17
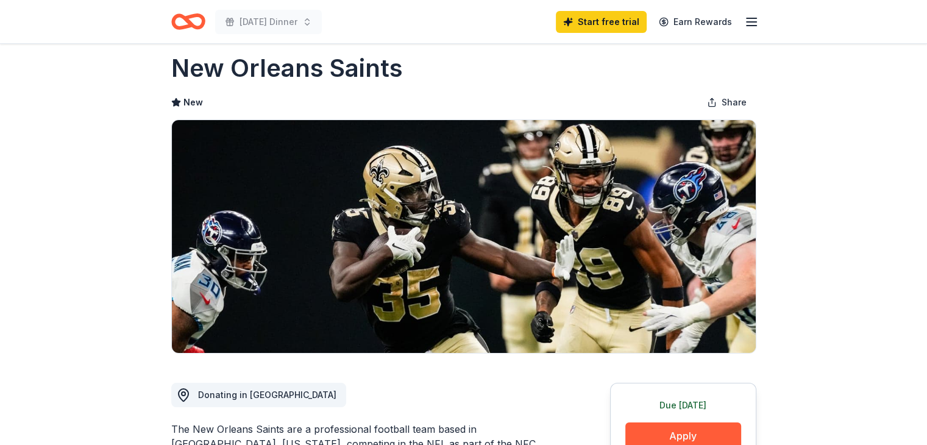
scroll to position [0, 0]
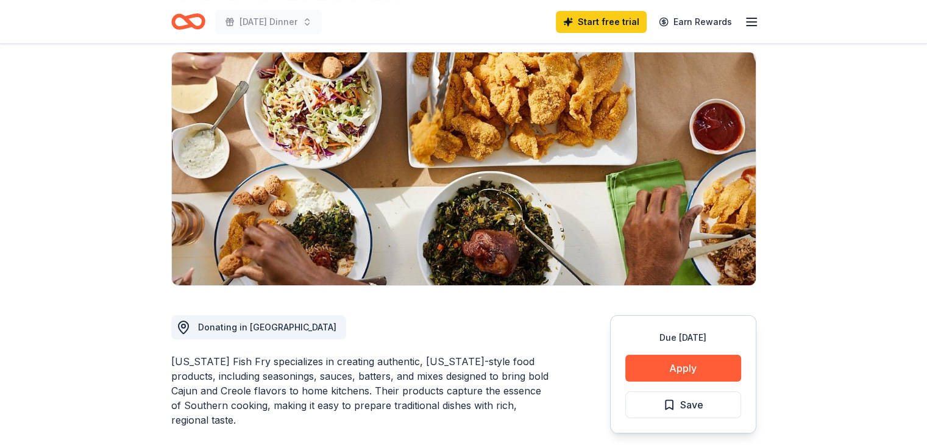
scroll to position [168, 0]
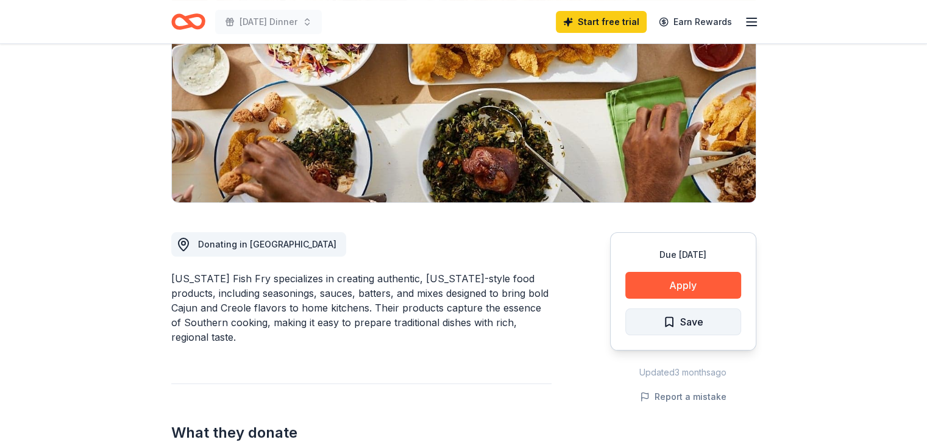
click at [663, 319] on span "Save" at bounding box center [683, 322] width 40 height 16
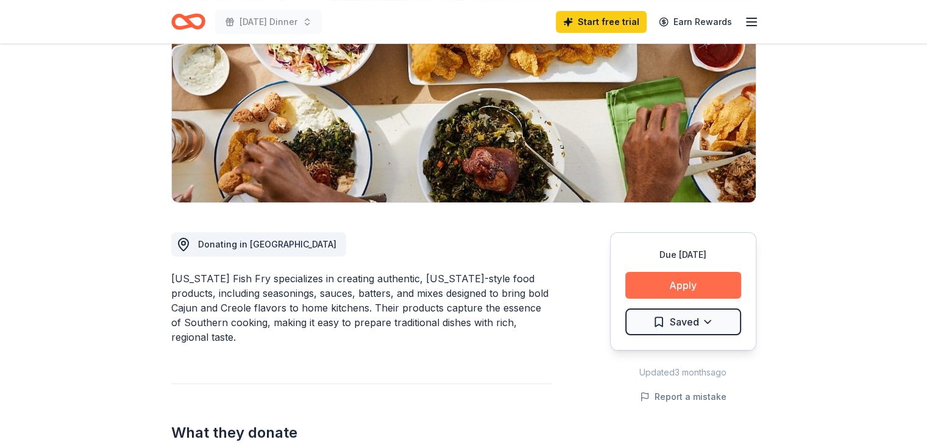
click at [658, 288] on button "Apply" at bounding box center [683, 285] width 116 height 27
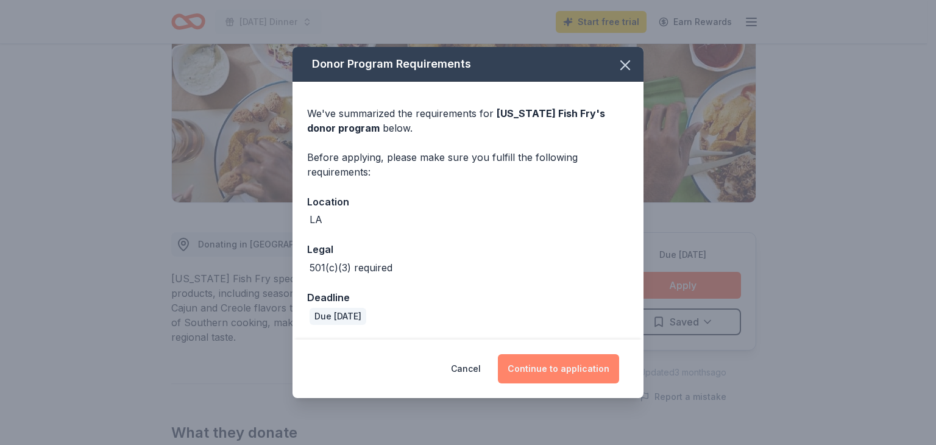
click at [516, 368] on button "Continue to application" at bounding box center [558, 368] width 121 height 29
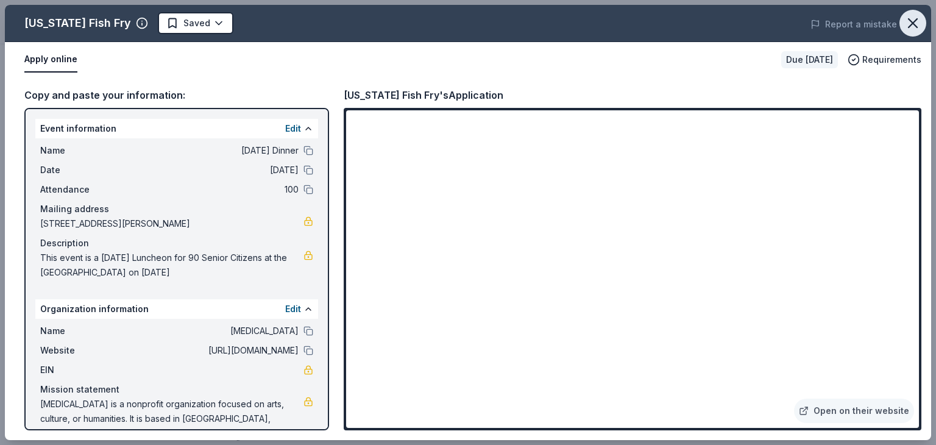
click at [902, 30] on button "button" at bounding box center [913, 23] width 27 height 27
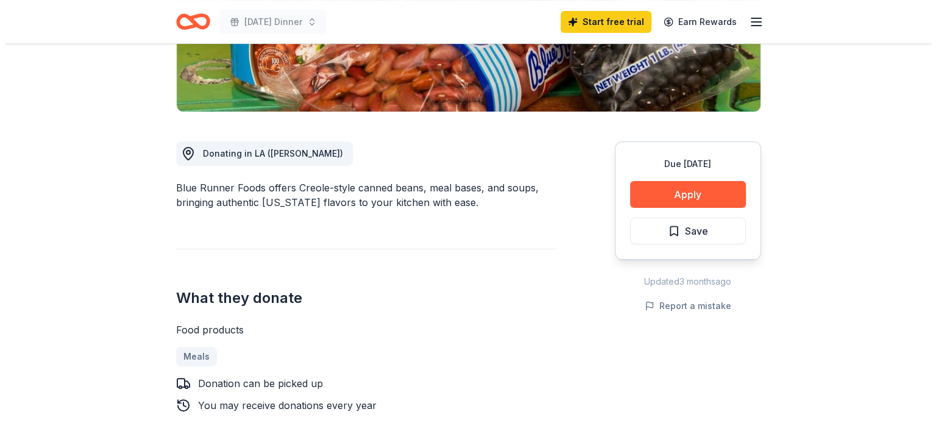
scroll to position [266, 0]
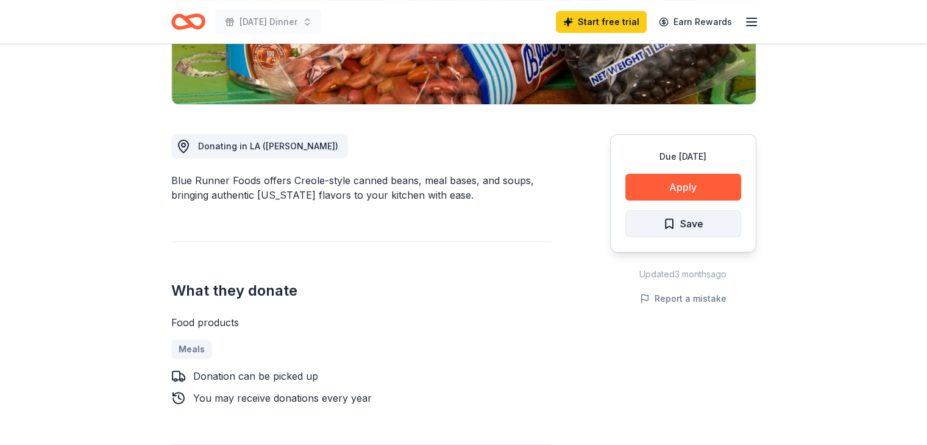
click at [686, 224] on span "Save" at bounding box center [691, 224] width 23 height 16
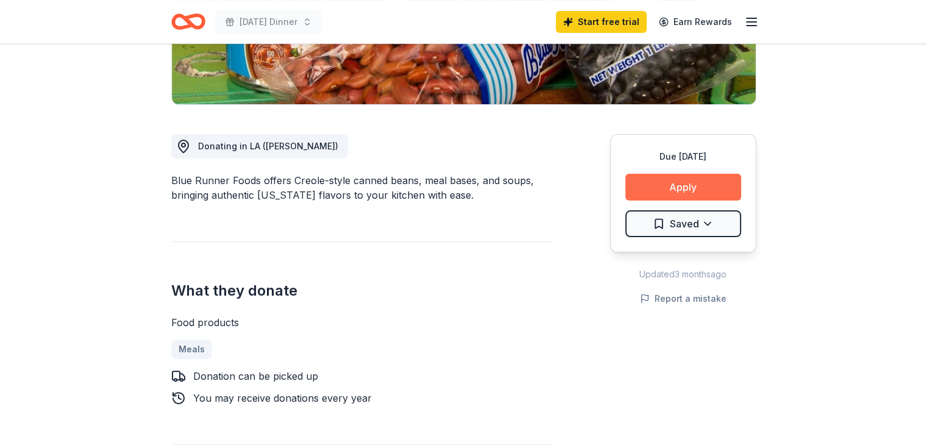
click at [685, 191] on button "Apply" at bounding box center [683, 187] width 116 height 27
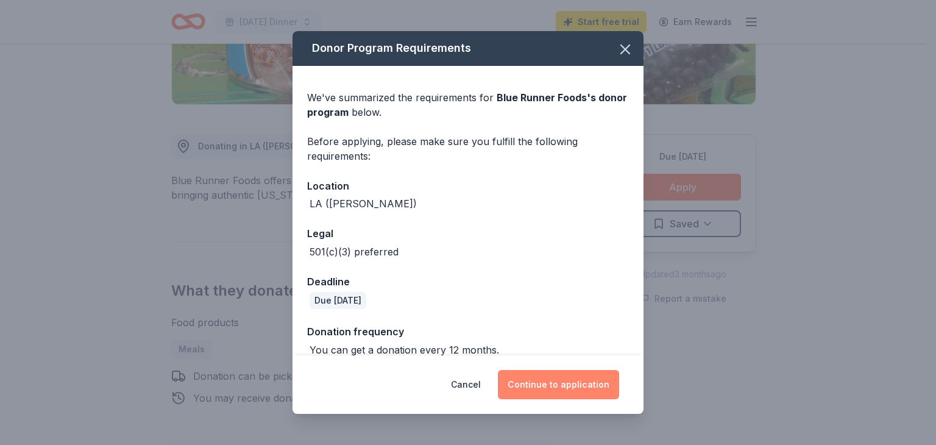
click at [577, 381] on button "Continue to application" at bounding box center [558, 384] width 121 height 29
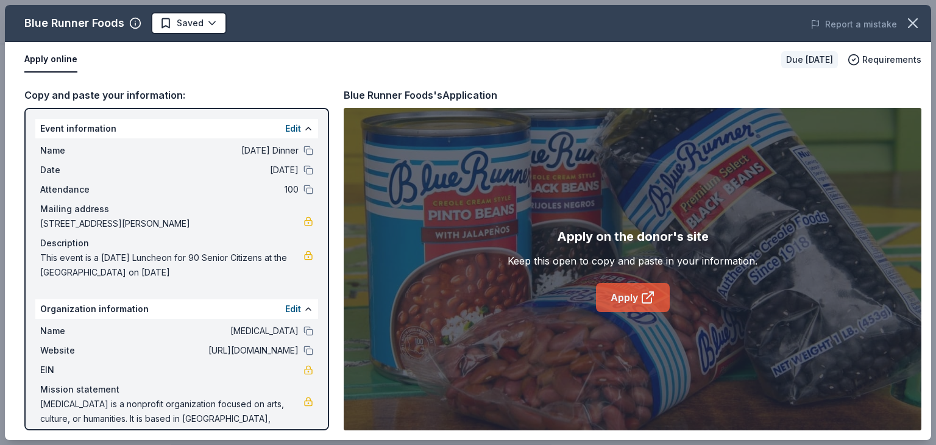
click at [613, 303] on link "Apply" at bounding box center [633, 297] width 74 height 29
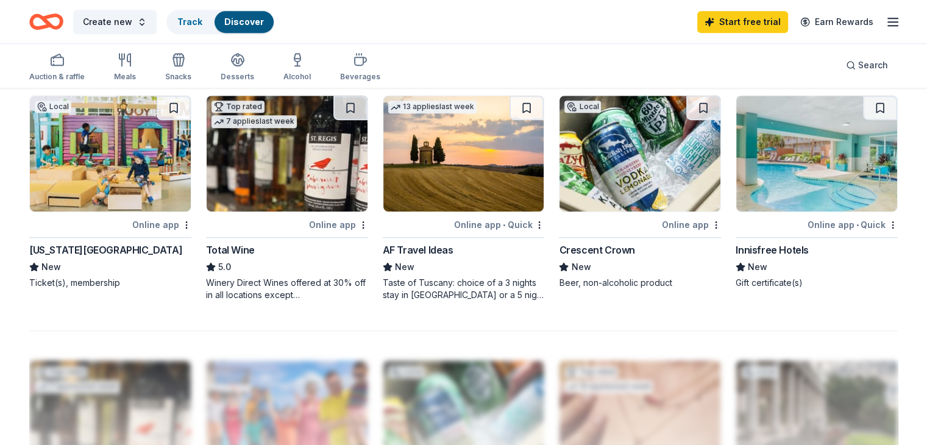
scroll to position [797, 0]
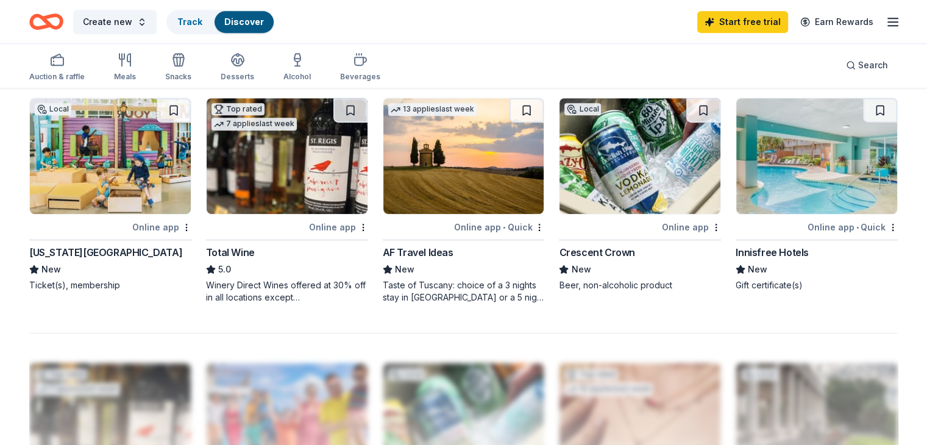
click at [589, 254] on div "Crescent Crown" at bounding box center [597, 252] width 76 height 15
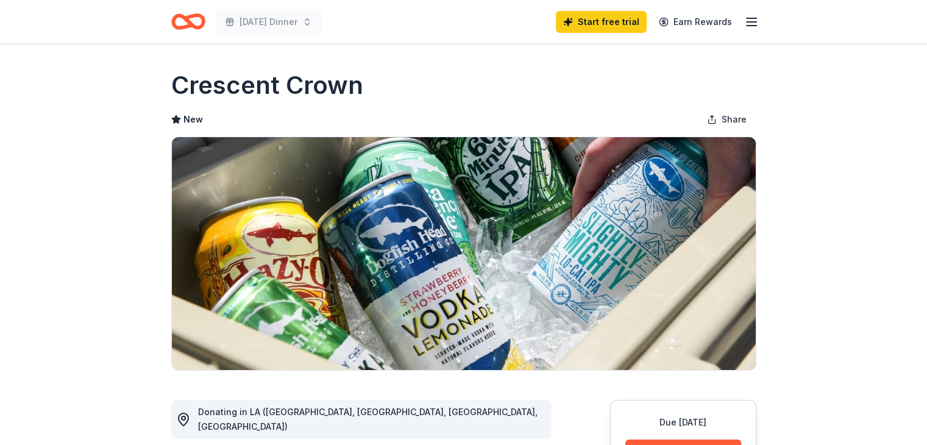
scroll to position [195, 0]
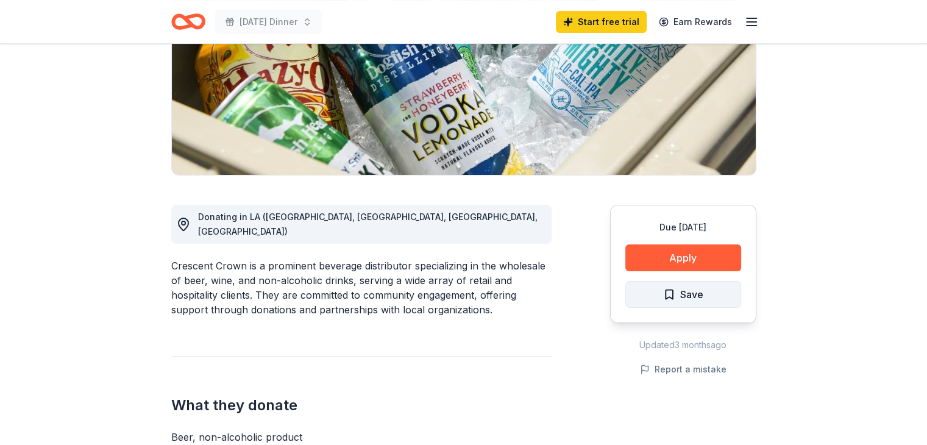
click at [688, 298] on span "Save" at bounding box center [691, 295] width 23 height 16
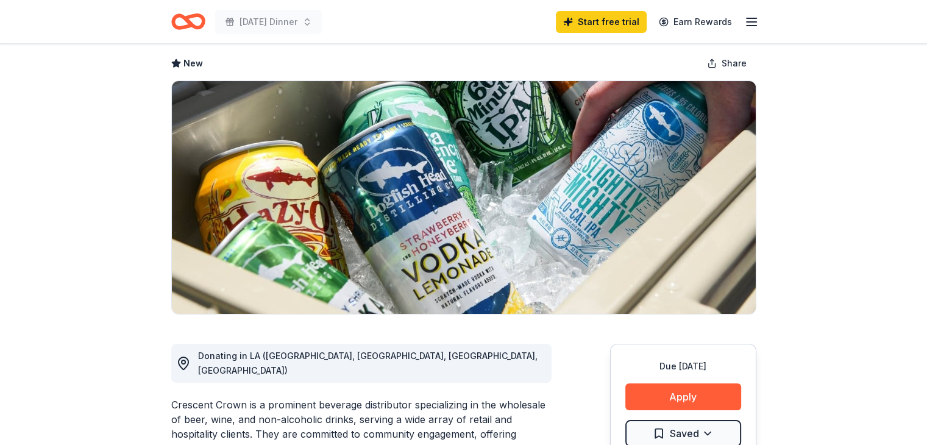
scroll to position [0, 0]
